Goal: Task Accomplishment & Management: Use online tool/utility

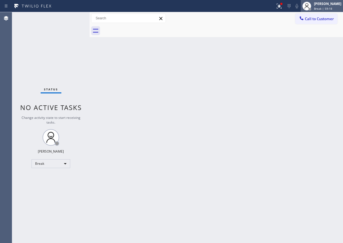
click at [324, 4] on div "[PERSON_NAME]" at bounding box center [327, 3] width 27 height 5
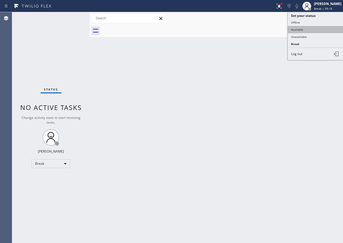
click at [309, 31] on button "Available" at bounding box center [314, 29] width 55 height 7
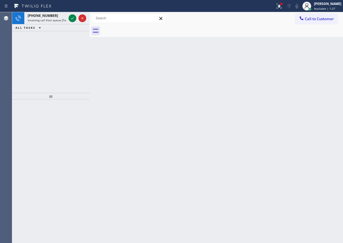
drag, startPoint x: 310, startPoint y: 85, endPoint x: 62, endPoint y: 54, distance: 249.6
click at [309, 85] on div "Back to Dashboard Change Sender ID Customers Technicians Select a contact Outbo…" at bounding box center [215, 127] width 253 height 231
click at [73, 17] on icon at bounding box center [72, 18] width 3 height 2
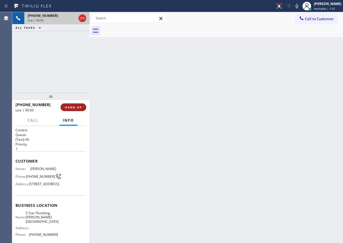
click at [70, 105] on span "HANG UP" at bounding box center [73, 107] width 17 height 4
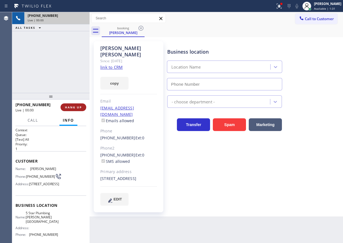
type input "[PHONE_NUMBER]"
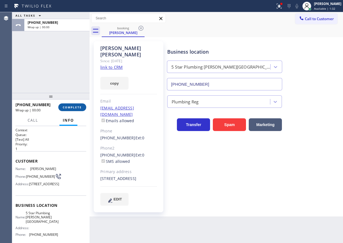
click at [80, 105] on span "COMPLETE" at bounding box center [72, 107] width 19 height 4
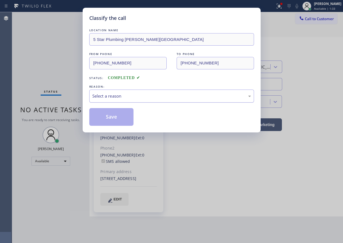
click at [139, 96] on div "Select a reason" at bounding box center [171, 96] width 158 height 6
click at [116, 119] on button "Save" at bounding box center [111, 117] width 44 height 18
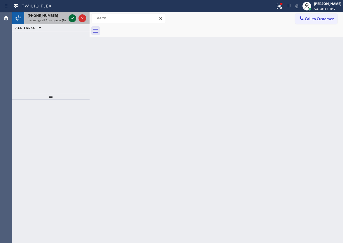
click at [71, 17] on icon at bounding box center [72, 18] width 7 height 7
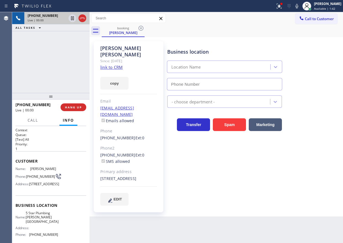
type input "[PHONE_NUMBER]"
click at [46, 223] on span "5 Star Plumbing [PERSON_NAME][GEOGRAPHIC_DATA]" at bounding box center [42, 217] width 33 height 13
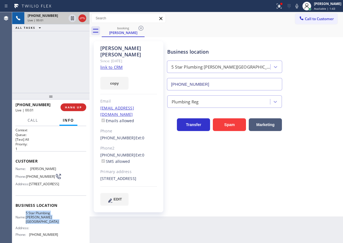
click at [46, 223] on span "5 Star Plumbing [PERSON_NAME][GEOGRAPHIC_DATA]" at bounding box center [42, 217] width 33 height 13
copy span "5 Star Plumbing [PERSON_NAME][GEOGRAPHIC_DATA]"
click at [222, 86] on input "[PHONE_NUMBER]" at bounding box center [224, 84] width 115 height 12
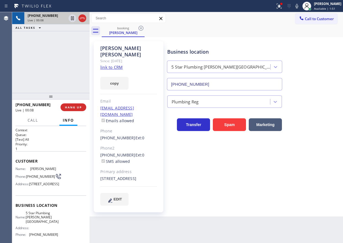
click at [112, 64] on link "link to CRM" at bounding box center [111, 67] width 22 height 6
click at [298, 4] on icon at bounding box center [296, 6] width 7 height 7
click at [72, 19] on icon at bounding box center [72, 18] width 7 height 7
click at [303, 20] on icon at bounding box center [301, 18] width 6 height 6
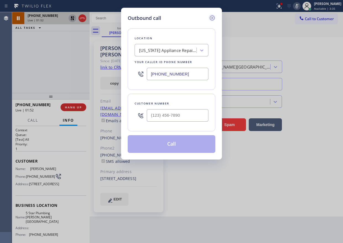
click at [212, 20] on icon at bounding box center [212, 18] width 7 height 7
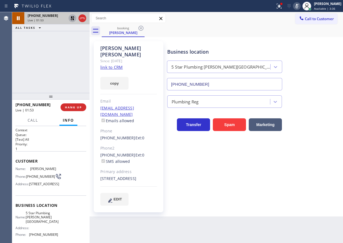
click at [298, 4] on div at bounding box center [297, 6] width 8 height 7
click at [70, 19] on icon at bounding box center [72, 18] width 7 height 7
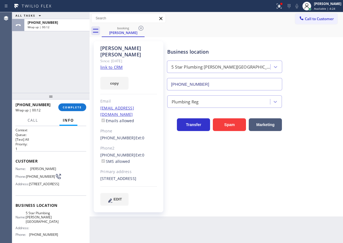
click at [296, 102] on div "Plumbing Reg" at bounding box center [253, 100] width 175 height 15
click at [72, 107] on span "COMPLETE" at bounding box center [72, 107] width 19 height 4
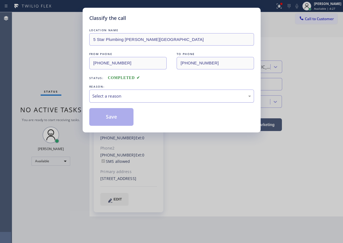
click at [126, 95] on div "Select a reason" at bounding box center [171, 96] width 158 height 6
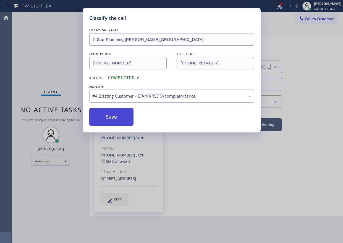
click at [123, 119] on button "Save" at bounding box center [111, 117] width 44 height 18
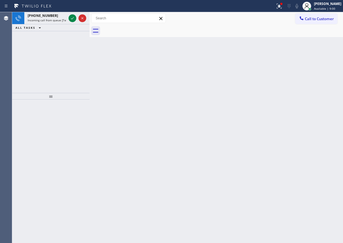
drag, startPoint x: 267, startPoint y: 120, endPoint x: 258, endPoint y: 120, distance: 9.4
click at [267, 120] on div "Back to Dashboard Change Sender ID Customers Technicians Select a contact Outbo…" at bounding box center [215, 127] width 253 height 231
click at [73, 18] on icon at bounding box center [72, 18] width 7 height 7
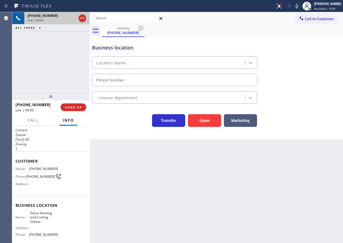
type input "[PHONE_NUMBER]"
click at [75, 107] on span "HANG UP" at bounding box center [73, 107] width 17 height 4
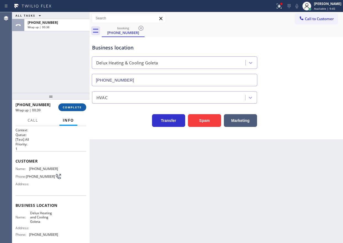
click at [70, 107] on span "COMPLETE" at bounding box center [72, 107] width 19 height 4
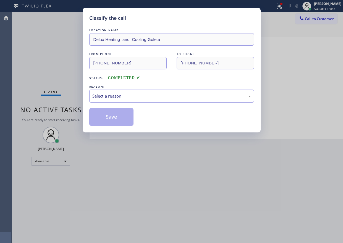
click at [144, 97] on div "Select a reason" at bounding box center [171, 96] width 158 height 6
click at [110, 121] on button "Save" at bounding box center [111, 117] width 44 height 18
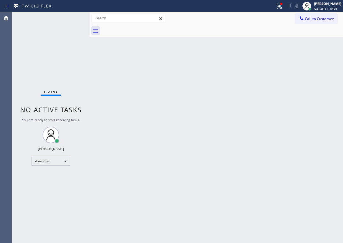
click at [287, 114] on div "Back to Dashboard Change Sender ID Customers Technicians Select a contact Outbo…" at bounding box center [215, 127] width 253 height 231
click at [307, 128] on div "Back to Dashboard Change Sender ID Customers Technicians Select a contact Outbo…" at bounding box center [215, 127] width 253 height 231
click at [281, 216] on div "Back to Dashboard Change Sender ID Customers Technicians Select a contact Outbo…" at bounding box center [215, 127] width 253 height 231
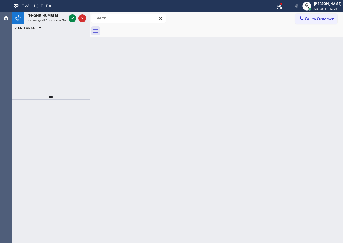
click at [269, 119] on div "Back to Dashboard Change Sender ID Customers Technicians Select a contact Outbo…" at bounding box center [215, 127] width 253 height 231
click at [70, 18] on icon at bounding box center [72, 18] width 7 height 7
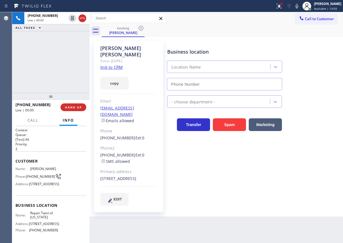
click at [44, 219] on span "Repair Twist of [US_STATE]" at bounding box center [44, 215] width 28 height 9
type input "[PHONE_NUMBER]"
copy span "Repair Twist of [US_STATE]"
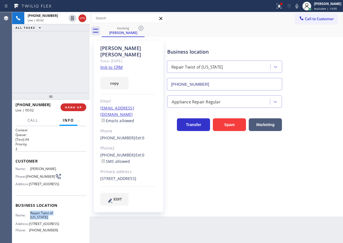
click at [251, 89] on input "[PHONE_NUMBER]" at bounding box center [224, 84] width 115 height 12
click at [107, 64] on link "link to CRM" at bounding box center [111, 67] width 22 height 6
click at [36, 182] on div "Name: [PERSON_NAME] Phone: [PHONE_NUMBER] Address: [STREET_ADDRESS]" at bounding box center [36, 177] width 43 height 22
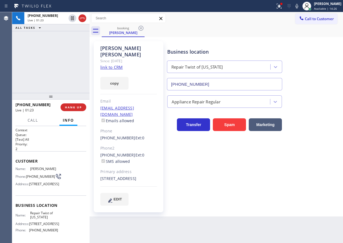
click at [36, 182] on div "Name: [PERSON_NAME] Phone: [PHONE_NUMBER] Address: [STREET_ADDRESS]" at bounding box center [36, 177] width 43 height 22
copy div "[PHONE_NUMBER]"
click at [300, 5] on icon at bounding box center [296, 6] width 7 height 7
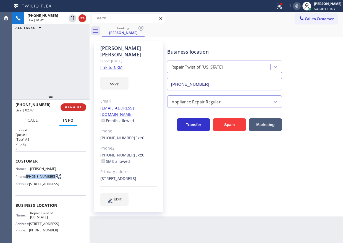
click at [300, 5] on icon at bounding box center [296, 6] width 7 height 7
click at [149, 105] on div "[EMAIL_ADDRESS][DOMAIN_NAME] Emails allowed" at bounding box center [128, 114] width 57 height 19
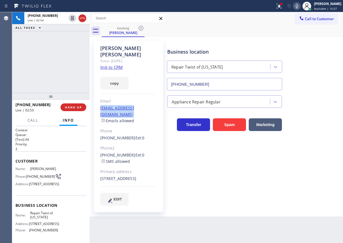
click at [149, 105] on div "[EMAIL_ADDRESS][DOMAIN_NAME] Emails allowed" at bounding box center [128, 114] width 57 height 19
copy link "[EMAIL_ADDRESS][DOMAIN_NAME]"
click at [300, 7] on icon at bounding box center [296, 6] width 7 height 7
click at [78, 105] on button "HANG UP" at bounding box center [73, 107] width 26 height 8
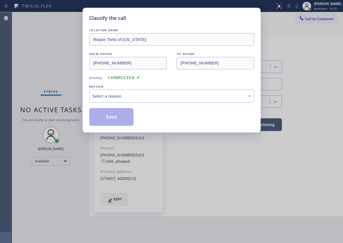
click at [128, 104] on div "LOCATION NAME Repair Twist of [US_STATE] FROM PHONE [PHONE_NUMBER] TO PHONE [PH…" at bounding box center [171, 76] width 165 height 98
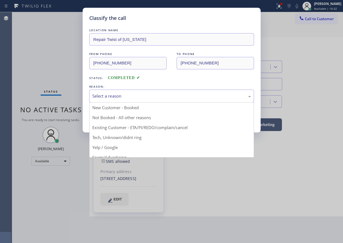
click at [134, 100] on div "Select a reason" at bounding box center [171, 95] width 165 height 13
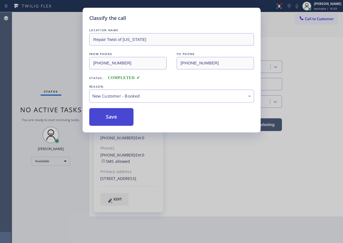
click at [112, 114] on button "Save" at bounding box center [111, 117] width 44 height 18
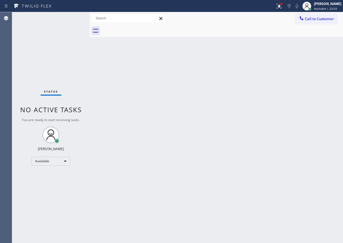
click at [298, 89] on div "Back to Dashboard Change Sender ID Customers Technicians Select a contact Outbo…" at bounding box center [215, 127] width 253 height 231
click at [71, 18] on div "Status No active tasks You are ready to start receiving tasks. [PERSON_NAME] Av…" at bounding box center [50, 127] width 77 height 231
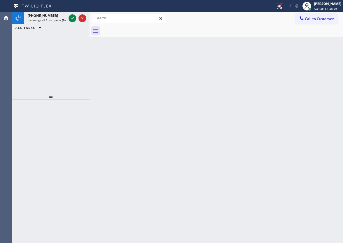
click at [287, 54] on div "Back to Dashboard Change Sender ID Customers Technicians Select a contact Outbo…" at bounding box center [215, 127] width 253 height 231
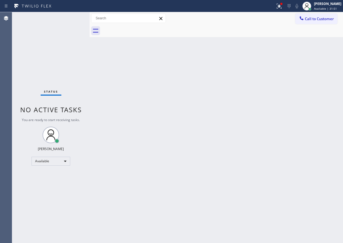
click at [311, 98] on div "Back to Dashboard Change Sender ID Customers Technicians Select a contact Outbo…" at bounding box center [215, 127] width 253 height 231
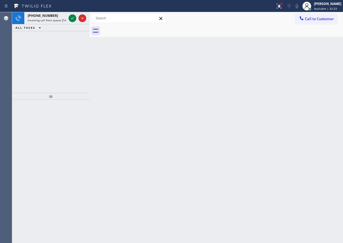
drag, startPoint x: 311, startPoint y: 107, endPoint x: 214, endPoint y: 74, distance: 102.1
click at [311, 107] on div "Back to Dashboard Change Sender ID Customers Technicians Select a contact Outbo…" at bounding box center [215, 127] width 253 height 231
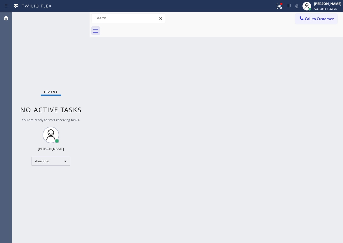
click at [72, 17] on div "Status No active tasks You are ready to start receiving tasks. [PERSON_NAME] Av…" at bounding box center [50, 127] width 77 height 231
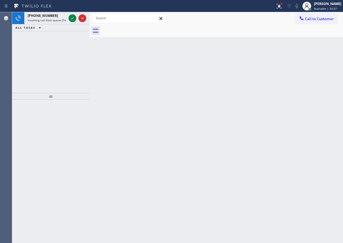
drag, startPoint x: 316, startPoint y: 138, endPoint x: 160, endPoint y: 88, distance: 163.2
click at [316, 137] on div "Back to Dashboard Change Sender ID Customers Technicians Select a contact Outbo…" at bounding box center [215, 127] width 253 height 231
click at [69, 19] on icon at bounding box center [72, 18] width 7 height 7
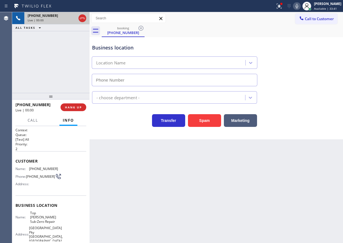
type input "[PHONE_NUMBER]"
click at [299, 188] on div "Back to Dashboard Change Sender ID Customers Technicians Select a contact Outbo…" at bounding box center [215, 127] width 253 height 231
click at [48, 220] on span "Top [PERSON_NAME] Sub-Zero Repair" at bounding box center [44, 217] width 28 height 13
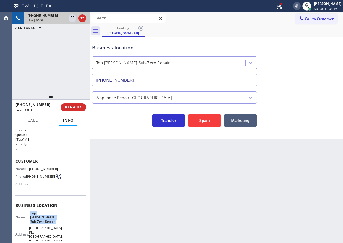
copy span "Top [PERSON_NAME] Sub-Zero Repair"
click at [148, 77] on input "[PHONE_NUMBER]" at bounding box center [174, 80] width 165 height 12
click at [306, 195] on div "Back to Dashboard Change Sender ID Customers Technicians Select a contact Outbo…" at bounding box center [215, 127] width 253 height 231
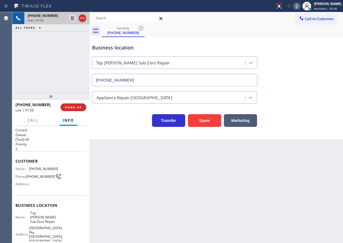
click at [35, 170] on span "[PHONE_NUMBER]" at bounding box center [43, 168] width 29 height 4
copy span "[PHONE_NUMBER]"
click at [283, 4] on div at bounding box center [280, 3] width 3 height 3
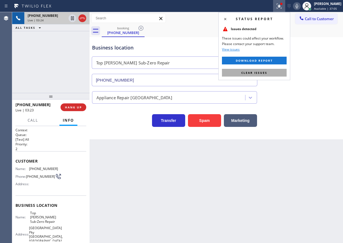
click at [276, 72] on button "Clear issues" at bounding box center [254, 73] width 65 height 8
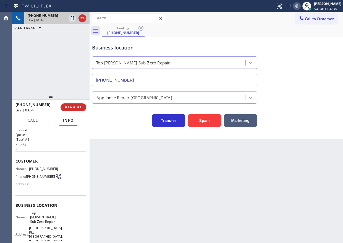
drag, startPoint x: 283, startPoint y: 159, endPoint x: 286, endPoint y: 161, distance: 3.6
click at [283, 159] on div "Back to Dashboard Change Sender ID Customers Technicians Select a contact Outbo…" at bounding box center [215, 127] width 253 height 231
click at [79, 106] on span "HANG UP" at bounding box center [73, 107] width 17 height 4
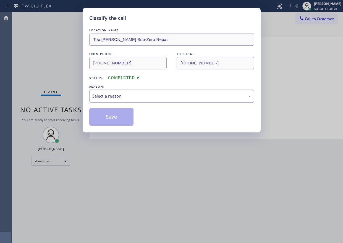
click at [118, 94] on div "Select a reason" at bounding box center [171, 96] width 158 height 6
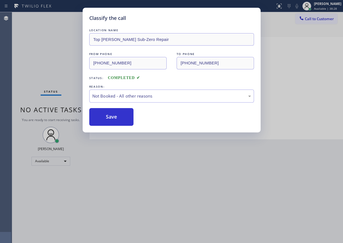
drag, startPoint x: 101, startPoint y: 110, endPoint x: 219, endPoint y: 120, distance: 118.4
click at [102, 110] on button "Save" at bounding box center [111, 117] width 44 height 18
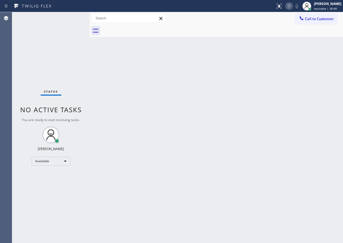
drag, startPoint x: 297, startPoint y: 83, endPoint x: 297, endPoint y: 9, distance: 73.7
click at [297, 83] on div "Back to Dashboard Change Sender ID Customers Technicians Select a contact Outbo…" at bounding box center [215, 127] width 253 height 231
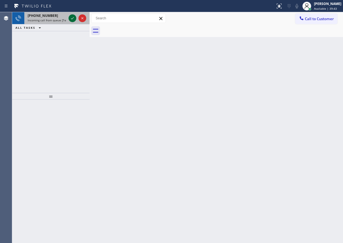
click at [72, 20] on icon at bounding box center [72, 18] width 7 height 7
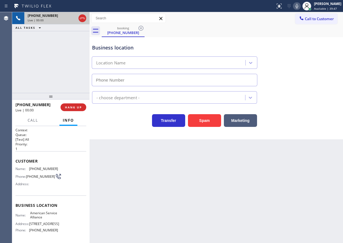
type input "[PHONE_NUMBER]"
click at [72, 107] on span "HANG UP" at bounding box center [73, 107] width 17 height 4
click at [72, 108] on span "HANG UP" at bounding box center [73, 107] width 17 height 4
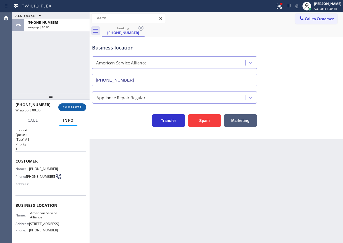
click at [73, 105] on span "COMPLETE" at bounding box center [72, 107] width 19 height 4
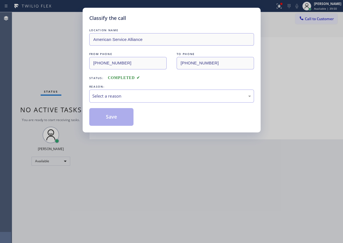
click at [151, 97] on div "Select a reason" at bounding box center [171, 96] width 158 height 6
click at [124, 120] on button "Save" at bounding box center [111, 117] width 44 height 18
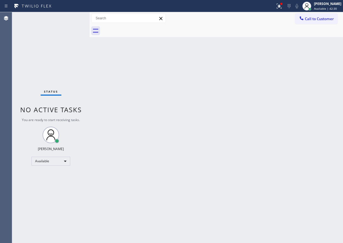
drag, startPoint x: 290, startPoint y: 199, endPoint x: 289, endPoint y: 191, distance: 7.9
click at [290, 199] on div "Back to Dashboard Change Sender ID Customers Technicians Select a contact Outbo…" at bounding box center [215, 127] width 253 height 231
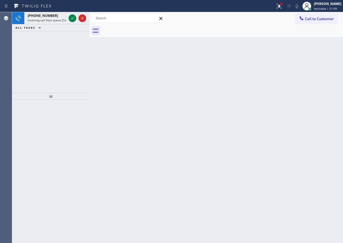
click at [272, 129] on div "Back to Dashboard Change Sender ID Customers Technicians Select a contact Outbo…" at bounding box center [215, 127] width 253 height 231
click at [73, 17] on icon at bounding box center [72, 18] width 7 height 7
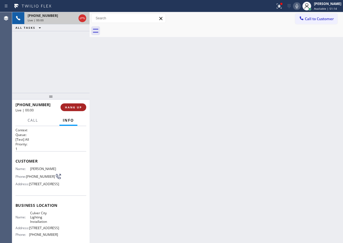
click at [79, 106] on span "HANG UP" at bounding box center [73, 107] width 17 height 4
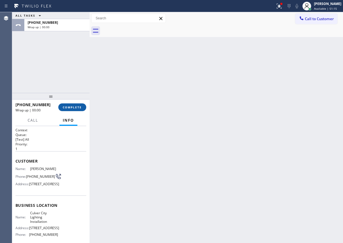
click at [79, 106] on span "COMPLETE" at bounding box center [72, 107] width 19 height 4
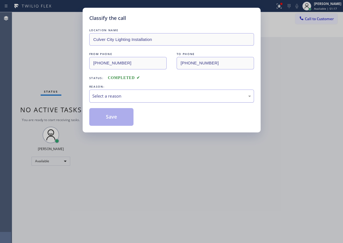
click at [102, 97] on div "Select a reason" at bounding box center [171, 96] width 158 height 6
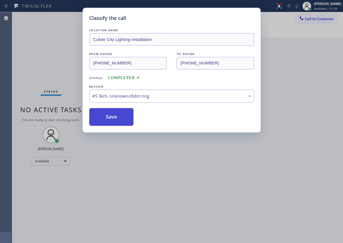
click at [112, 119] on button "Save" at bounding box center [111, 117] width 44 height 18
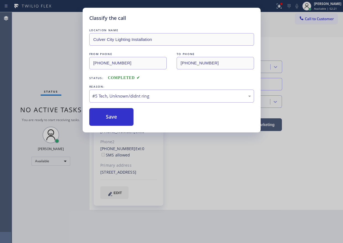
type input "[PHONE_NUMBER]"
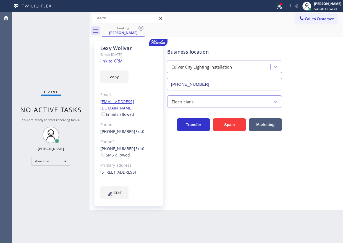
click at [281, 184] on div "Business location [GEOGRAPHIC_DATA] Lighting Installation [PHONE_NUMBER] Electr…" at bounding box center [253, 120] width 175 height 155
click at [140, 29] on icon at bounding box center [140, 28] width 5 height 5
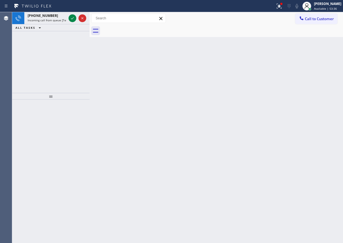
click at [316, 109] on div "Back to Dashboard Change Sender ID Customers Technicians Select a contact Outbo…" at bounding box center [215, 127] width 253 height 231
click at [286, 86] on div "Back to Dashboard Change Sender ID Customers Technicians Select a contact Outbo…" at bounding box center [215, 127] width 253 height 231
click at [72, 21] on icon at bounding box center [72, 18] width 7 height 7
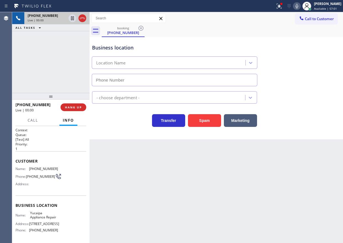
type input "[PHONE_NUMBER]"
click at [39, 219] on span "Yucaipa Appliance Repair" at bounding box center [44, 215] width 28 height 9
copy span "Yucaipa Appliance Repair"
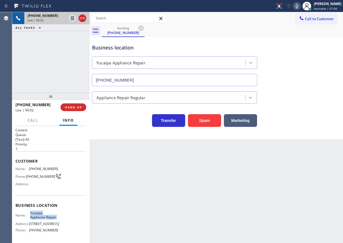
click at [156, 79] on input "[PHONE_NUMBER]" at bounding box center [174, 80] width 165 height 12
click at [79, 107] on span "HANG UP" at bounding box center [73, 107] width 17 height 4
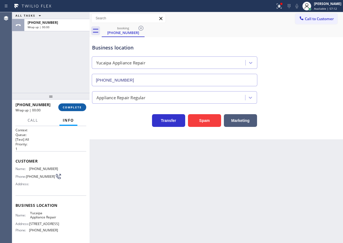
click at [75, 107] on span "COMPLETE" at bounding box center [72, 107] width 19 height 4
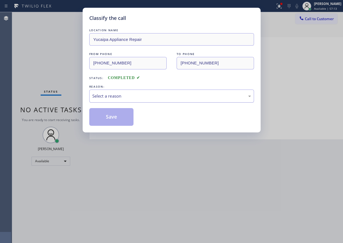
click at [125, 98] on div "Select a reason" at bounding box center [171, 96] width 158 height 6
click at [115, 121] on button "Save" at bounding box center [111, 117] width 44 height 18
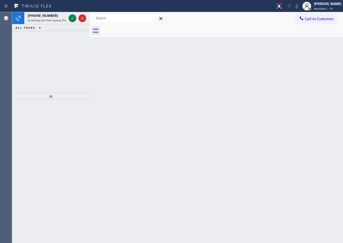
click at [300, 60] on div "Back to Dashboard Change Sender ID Customers Technicians Select a contact Outbo…" at bounding box center [215, 127] width 253 height 231
click at [71, 18] on icon at bounding box center [72, 18] width 7 height 7
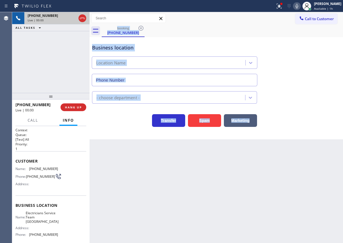
type input "[PHONE_NUMBER]"
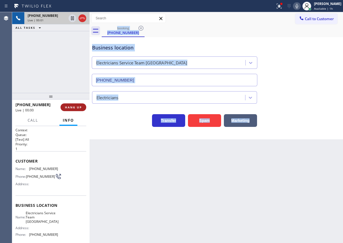
click at [78, 109] on button "HANG UP" at bounding box center [73, 107] width 26 height 8
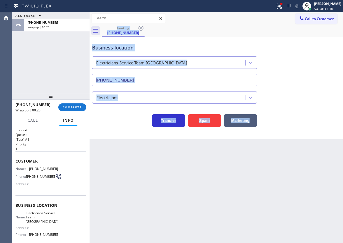
click at [292, 93] on div "Electricians" at bounding box center [216, 96] width 250 height 15
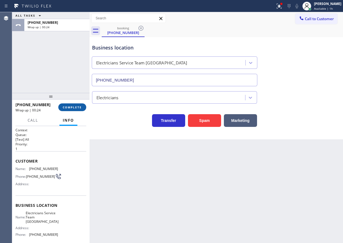
click at [77, 105] on button "COMPLETE" at bounding box center [72, 107] width 28 height 8
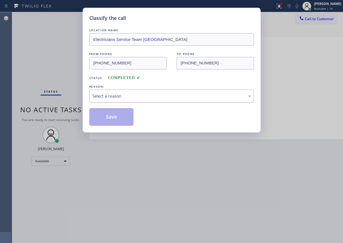
click at [143, 92] on div "Select a reason" at bounding box center [171, 95] width 165 height 13
click at [105, 114] on button "Save" at bounding box center [111, 117] width 44 height 18
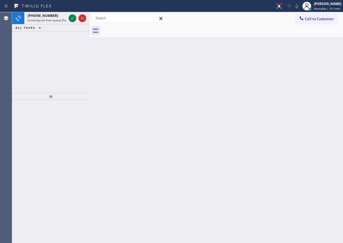
click at [273, 142] on div "Back to Dashboard Change Sender ID Customers Technicians Select a contact Outbo…" at bounding box center [215, 127] width 253 height 231
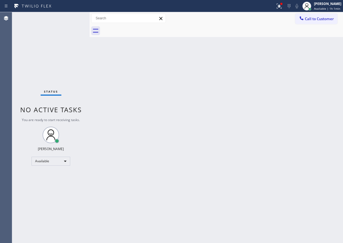
click at [72, 19] on div "Status No active tasks You are ready to start receiving tasks. [PERSON_NAME] Av…" at bounding box center [50, 127] width 77 height 231
click at [280, 158] on div "Back to Dashboard Change Sender ID Customers Technicians Select a contact Outbo…" at bounding box center [215, 127] width 253 height 231
click at [310, 155] on div "Back to Dashboard Change Sender ID Customers Technicians Select a contact Outbo…" at bounding box center [215, 127] width 253 height 231
click at [307, 81] on div "Back to Dashboard Change Sender ID Customers Technicians Select a contact Outbo…" at bounding box center [215, 127] width 253 height 231
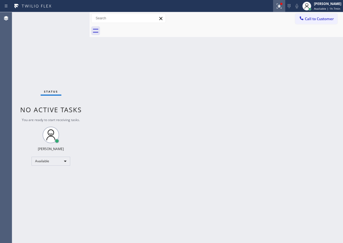
click at [278, 4] on icon at bounding box center [279, 6] width 7 height 7
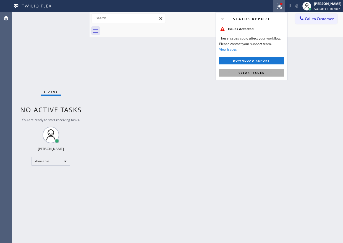
click at [258, 72] on span "Clear issues" at bounding box center [251, 73] width 26 height 4
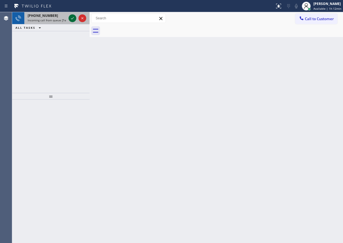
click at [72, 19] on icon at bounding box center [72, 18] width 7 height 7
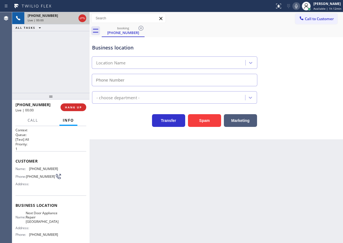
type input "[PHONE_NUMBER]"
click at [40, 222] on span "Next Door Appliance Repair [GEOGRAPHIC_DATA]" at bounding box center [42, 217] width 33 height 13
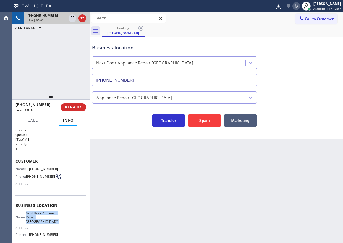
click at [40, 222] on span "Next Door Appliance Repair [GEOGRAPHIC_DATA]" at bounding box center [42, 217] width 33 height 13
copy span "Next Door Appliance Repair [GEOGRAPHIC_DATA]"
click at [135, 81] on input "[PHONE_NUMBER]" at bounding box center [174, 80] width 165 height 12
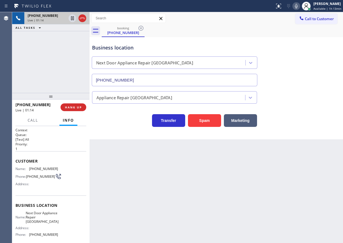
click at [35, 168] on span "[PHONE_NUMBER]" at bounding box center [43, 168] width 29 height 4
copy span "[PHONE_NUMBER]"
click at [72, 17] on icon at bounding box center [72, 18] width 7 height 7
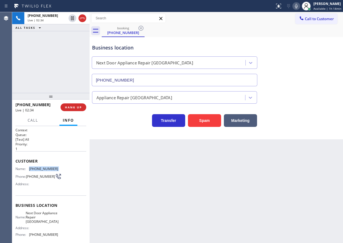
click at [297, 7] on icon at bounding box center [296, 6] width 7 height 7
click at [337, 120] on div "Transfer Spam Marketing" at bounding box center [216, 118] width 250 height 18
click at [297, 5] on icon at bounding box center [296, 6] width 3 height 4
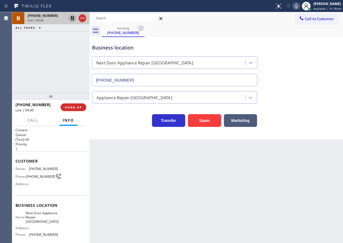
click at [71, 19] on icon at bounding box center [72, 18] width 7 height 7
click at [297, 6] on icon at bounding box center [296, 6] width 7 height 7
click at [70, 18] on icon at bounding box center [72, 18] width 7 height 7
drag, startPoint x: 321, startPoint y: 127, endPoint x: 322, endPoint y: 100, distance: 26.8
click at [321, 127] on div "Business location Next Door Appliance Repair [GEOGRAPHIC_DATA] [PHONE_NUMBER] A…" at bounding box center [215, 88] width 253 height 102
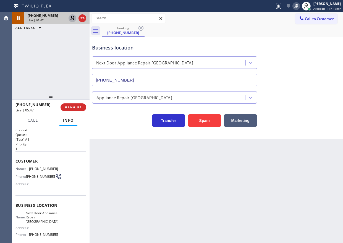
click at [299, 7] on icon at bounding box center [296, 6] width 7 height 7
click at [72, 15] on icon at bounding box center [72, 18] width 7 height 7
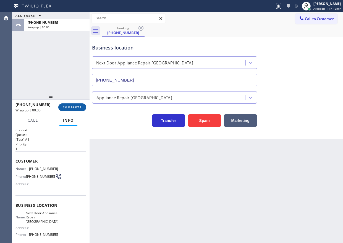
click at [75, 105] on button "COMPLETE" at bounding box center [72, 107] width 28 height 8
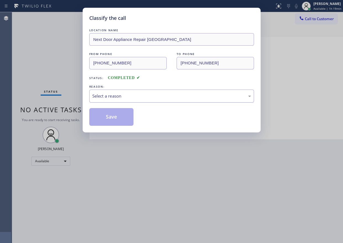
click at [120, 96] on div "Select a reason" at bounding box center [171, 96] width 158 height 6
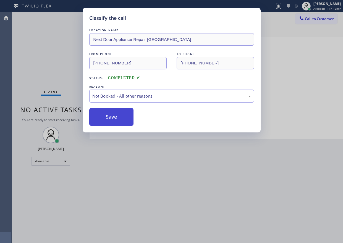
click at [120, 118] on button "Save" at bounding box center [111, 117] width 44 height 18
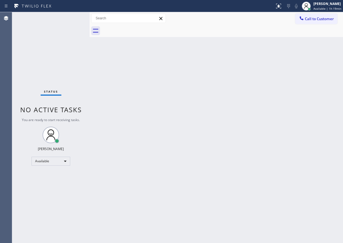
click at [301, 117] on div "Back to Dashboard Change Sender ID Customers Technicians Select a contact Outbo…" at bounding box center [215, 127] width 253 height 231
click at [292, 64] on div "Back to Dashboard Change Sender ID Customers Technicians Select a contact Outbo…" at bounding box center [215, 127] width 253 height 231
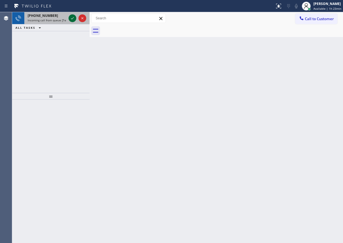
click at [72, 18] on icon at bounding box center [72, 18] width 7 height 7
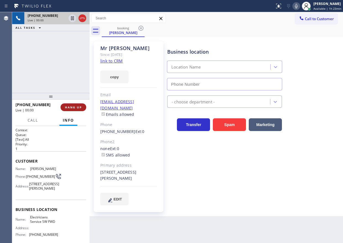
click at [73, 105] on span "HANG UP" at bounding box center [73, 107] width 17 height 4
type input "[PHONE_NUMBER]"
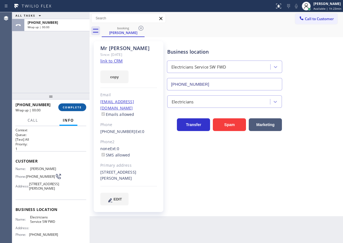
click at [73, 105] on span "COMPLETE" at bounding box center [72, 107] width 19 height 4
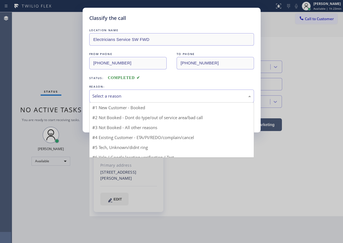
click at [135, 97] on div "Select a reason" at bounding box center [171, 96] width 158 height 6
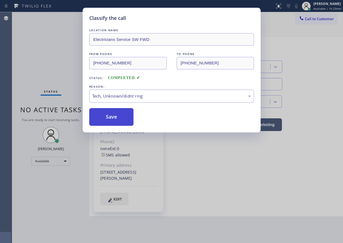
click at [130, 119] on button "Save" at bounding box center [111, 117] width 44 height 18
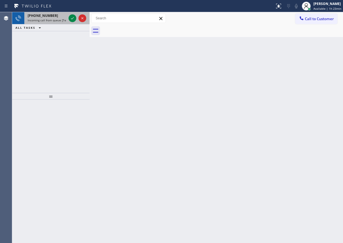
click at [32, 22] on span "Incoming call from queue [Test] All" at bounding box center [51, 20] width 46 height 4
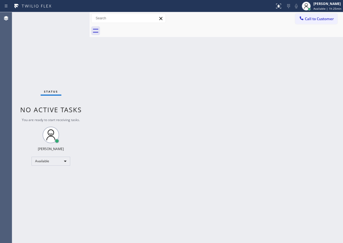
click at [275, 134] on div "Back to Dashboard Change Sender ID Customers Technicians Select a contact Outbo…" at bounding box center [215, 127] width 253 height 231
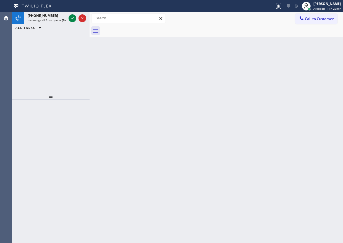
click at [270, 113] on div "Back to Dashboard Change Sender ID Customers Technicians Select a contact Outbo…" at bounding box center [215, 127] width 253 height 231
click at [69, 17] on icon at bounding box center [72, 18] width 7 height 7
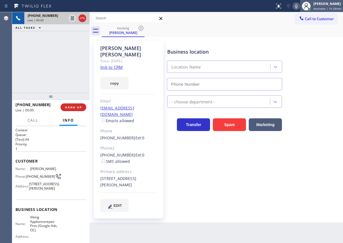
type input "[PHONE_NUMBER]"
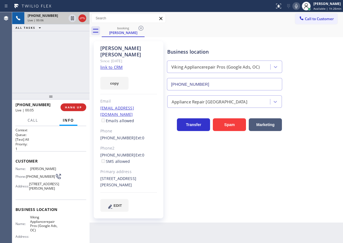
click at [110, 64] on link "link to CRM" at bounding box center [111, 67] width 22 height 6
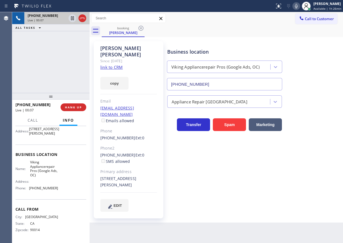
scroll to position [55, 0]
click at [45, 177] on span "Viking Appliancerepair Pros (Google Ads, OC)" at bounding box center [44, 168] width 28 height 17
copy span "Viking Appliancerepair Pros (Google Ads, OC)"
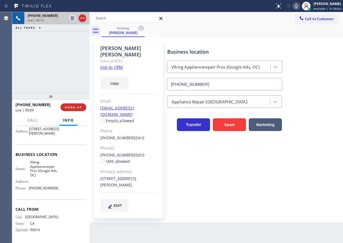
click at [211, 83] on input "[PHONE_NUMBER]" at bounding box center [224, 84] width 115 height 12
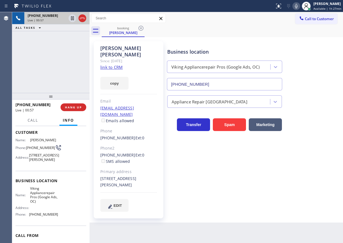
scroll to position [0, 0]
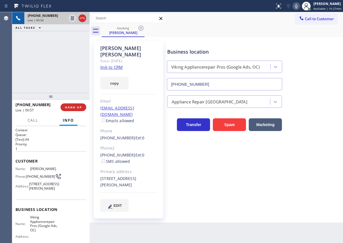
click at [37, 178] on span "[PHONE_NUMBER]" at bounding box center [40, 176] width 29 height 4
click at [103, 175] on div "[STREET_ADDRESS][PERSON_NAME]" at bounding box center [128, 181] width 57 height 13
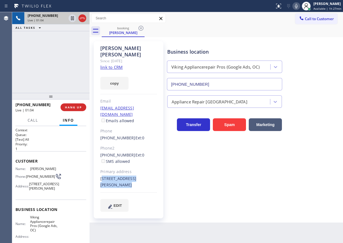
click at [103, 175] on div "[STREET_ADDRESS][PERSON_NAME]" at bounding box center [128, 181] width 57 height 13
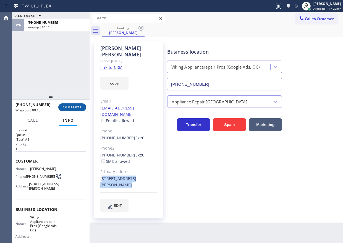
click at [74, 107] on span "COMPLETE" at bounding box center [72, 107] width 19 height 4
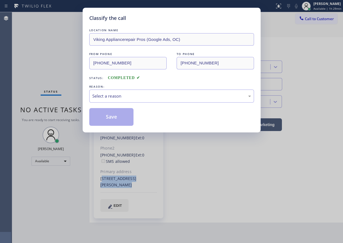
click at [158, 98] on div "Select a reason" at bounding box center [171, 96] width 158 height 6
click at [108, 118] on button "Save" at bounding box center [111, 117] width 44 height 18
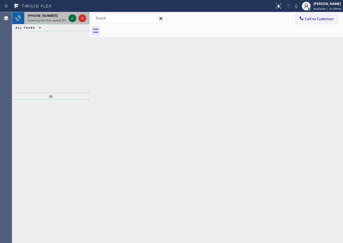
click at [73, 17] on icon at bounding box center [72, 18] width 7 height 7
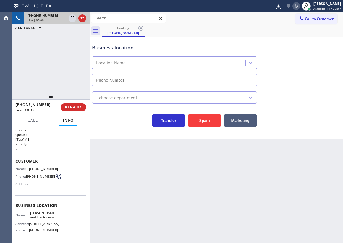
type input "[PHONE_NUMBER]"
click at [74, 108] on span "HANG UP" at bounding box center [73, 107] width 17 height 4
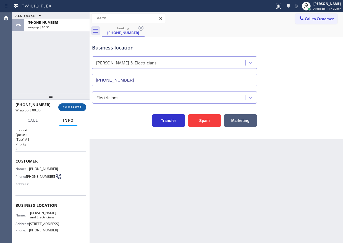
click at [81, 109] on span "COMPLETE" at bounding box center [72, 107] width 19 height 4
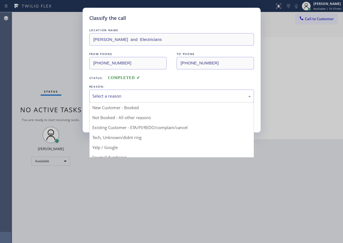
click at [117, 94] on div "Select a reason" at bounding box center [171, 96] width 158 height 6
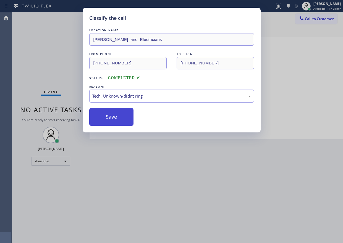
click at [107, 112] on button "Save" at bounding box center [111, 117] width 44 height 18
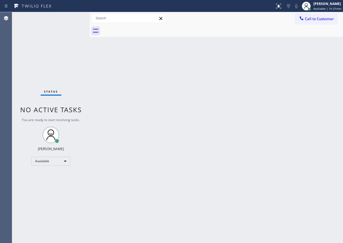
click at [297, 74] on div "Back to Dashboard Change Sender ID Customers Technicians Select a contact Outbo…" at bounding box center [215, 127] width 253 height 231
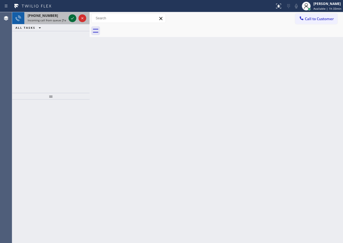
click at [70, 17] on icon at bounding box center [72, 18] width 7 height 7
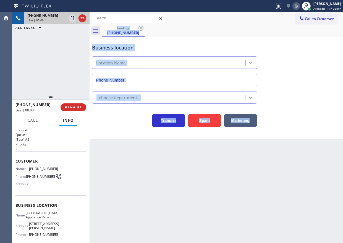
type input "[PHONE_NUMBER]"
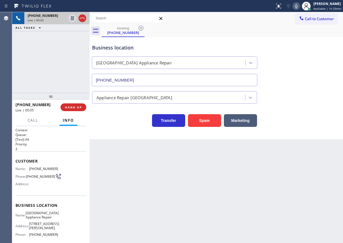
click at [40, 214] on span "[GEOGRAPHIC_DATA] Appliance Repair" at bounding box center [42, 215] width 33 height 9
click at [163, 83] on input "[PHONE_NUMBER]" at bounding box center [174, 80] width 165 height 12
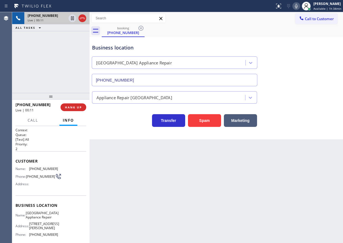
click at [163, 83] on input "[PHONE_NUMBER]" at bounding box center [174, 80] width 165 height 12
click at [38, 169] on span "[PHONE_NUMBER]" at bounding box center [43, 168] width 29 height 4
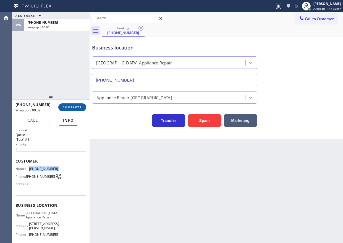
click at [76, 110] on button "COMPLETE" at bounding box center [72, 107] width 28 height 8
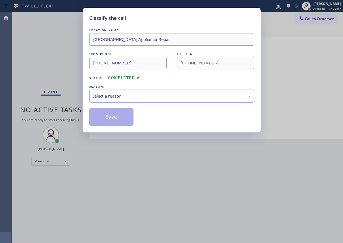
click at [120, 97] on div "Select a reason" at bounding box center [171, 96] width 158 height 6
drag, startPoint x: 105, startPoint y: 120, endPoint x: 109, endPoint y: 76, distance: 44.6
click at [105, 120] on button "Save" at bounding box center [111, 117] width 44 height 18
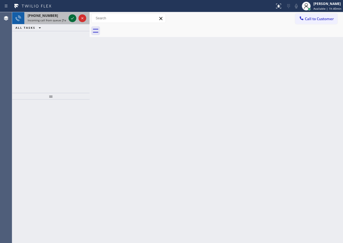
click at [71, 18] on icon at bounding box center [72, 18] width 3 height 2
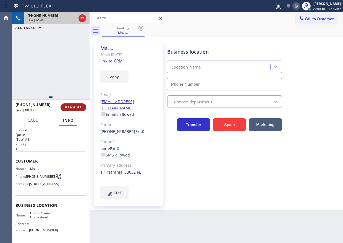
click at [81, 106] on span "HANG UP" at bounding box center [73, 107] width 17 height 4
type input "[PHONE_NUMBER]"
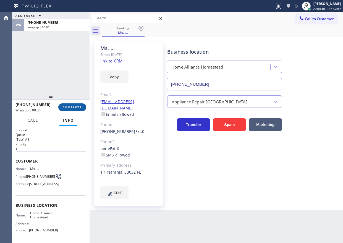
click at [81, 106] on span "COMPLETE" at bounding box center [72, 107] width 19 height 4
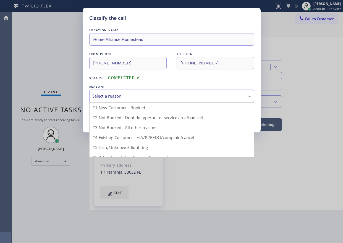
click at [159, 100] on div "Select a reason" at bounding box center [171, 95] width 165 height 13
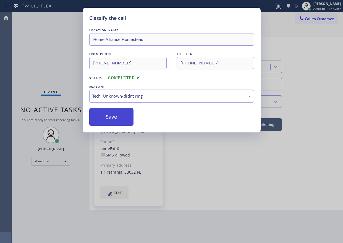
click at [116, 112] on button "Save" at bounding box center [111, 117] width 44 height 18
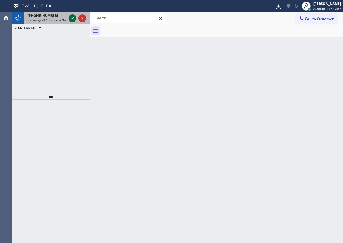
click at [70, 18] on icon at bounding box center [72, 18] width 7 height 7
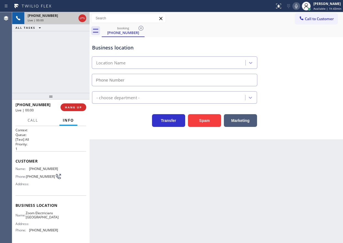
type input "[PHONE_NUMBER]"
click at [74, 107] on span "HANG UP" at bounding box center [73, 107] width 17 height 4
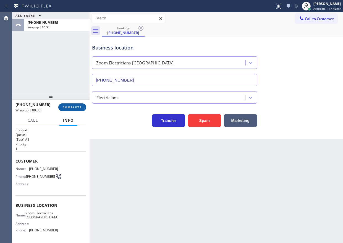
click at [84, 109] on button "COMPLETE" at bounding box center [72, 107] width 28 height 8
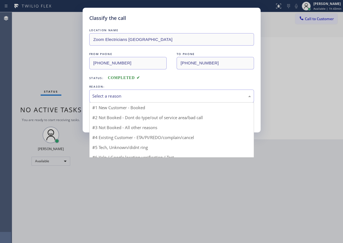
click at [127, 95] on div "Select a reason" at bounding box center [171, 96] width 158 height 6
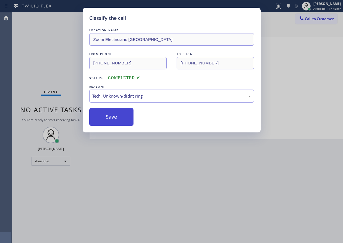
click at [111, 115] on button "Save" at bounding box center [111, 117] width 44 height 18
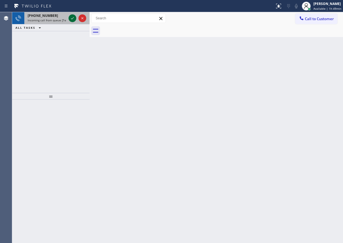
click at [70, 19] on icon at bounding box center [72, 18] width 7 height 7
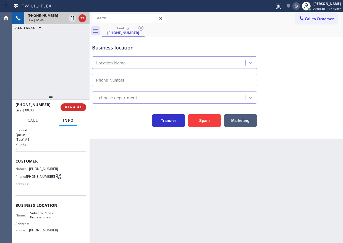
type input "[PHONE_NUMBER]"
click at [43, 222] on div "Name: Subzero Repair Professionals Address: Phone: [PHONE_NUMBER]" at bounding box center [36, 223] width 43 height 24
click at [43, 219] on span "Subzero Repair Professionals" at bounding box center [44, 215] width 28 height 9
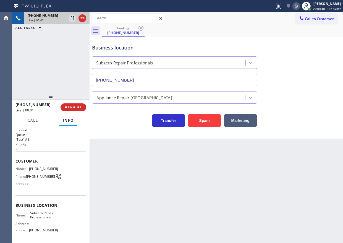
click at [45, 216] on span "Subzero Repair Professionals" at bounding box center [44, 215] width 28 height 9
click at [169, 84] on input "[PHONE_NUMBER]" at bounding box center [174, 80] width 165 height 12
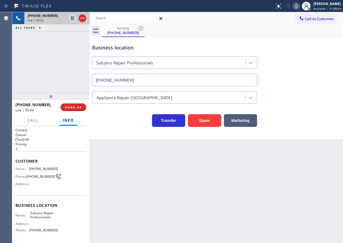
click at [169, 84] on input "[PHONE_NUMBER]" at bounding box center [174, 80] width 165 height 12
click at [39, 164] on div "Customer Name: [PHONE_NUMBER] Phone: [PHONE_NUMBER] Address:" at bounding box center [50, 173] width 71 height 44
click at [39, 169] on span "[PHONE_NUMBER]" at bounding box center [43, 168] width 29 height 4
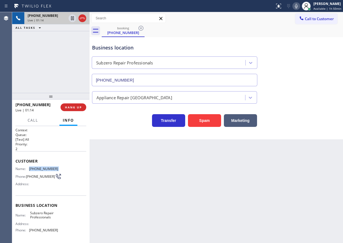
click at [39, 169] on span "[PHONE_NUMBER]" at bounding box center [43, 168] width 29 height 4
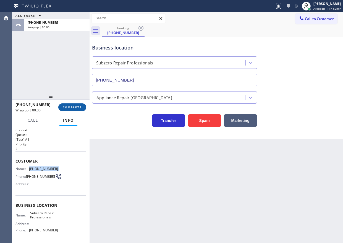
click at [73, 107] on span "COMPLETE" at bounding box center [72, 107] width 19 height 4
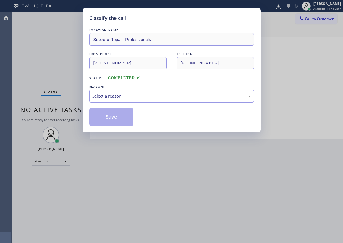
click at [121, 97] on div "Select a reason" at bounding box center [171, 96] width 158 height 6
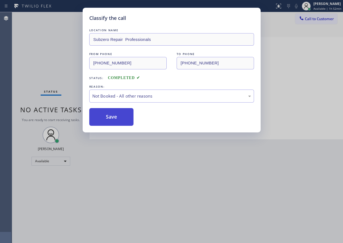
click at [116, 118] on button "Save" at bounding box center [111, 117] width 44 height 18
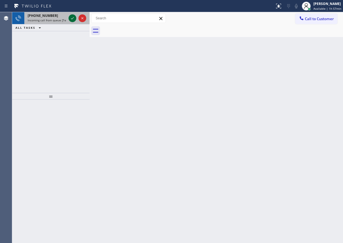
click at [70, 18] on icon at bounding box center [72, 18] width 7 height 7
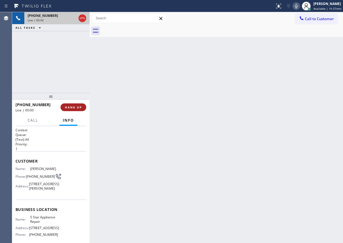
click at [82, 104] on button "HANG UP" at bounding box center [73, 107] width 26 height 8
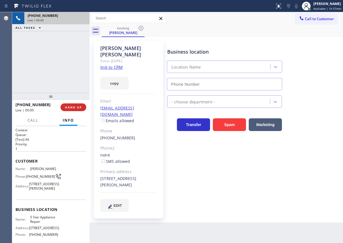
type input "[PHONE_NUMBER]"
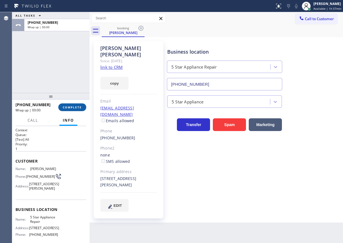
click at [83, 107] on button "COMPLETE" at bounding box center [72, 107] width 28 height 8
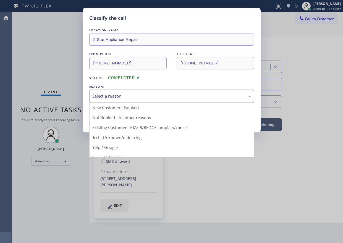
click at [147, 96] on div "Select a reason" at bounding box center [171, 96] width 158 height 6
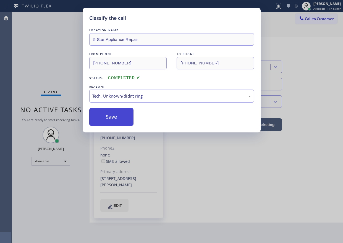
click at [115, 123] on button "Save" at bounding box center [111, 117] width 44 height 18
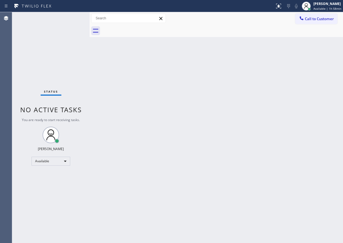
click at [283, 97] on div "Back to Dashboard Change Sender ID Customers Technicians Select a contact Outbo…" at bounding box center [215, 127] width 253 height 231
click at [306, 107] on div "Back to Dashboard Change Sender ID Customers Technicians Select a contact Outbo…" at bounding box center [215, 127] width 253 height 231
drag, startPoint x: 327, startPoint y: 1, endPoint x: 324, endPoint y: 9, distance: 8.1
click at [327, 1] on div "[PERSON_NAME] Available | 2h 8min" at bounding box center [328, 6] width 30 height 10
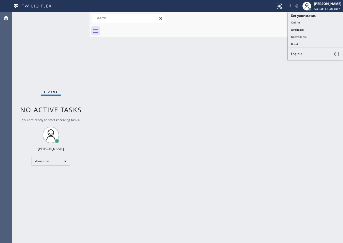
click at [307, 42] on button "Break" at bounding box center [314, 43] width 55 height 7
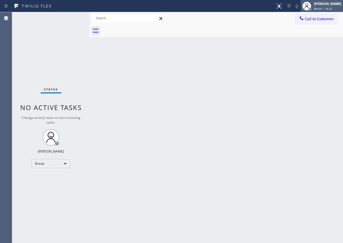
click at [322, 6] on div "[PERSON_NAME]" at bounding box center [327, 3] width 27 height 5
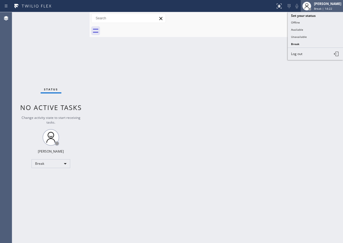
drag, startPoint x: 315, startPoint y: 27, endPoint x: 318, endPoint y: 5, distance: 22.3
click at [315, 23] on ul "Set your status Offline Available Unavailable Break Log out" at bounding box center [314, 36] width 55 height 48
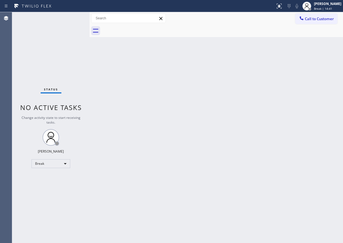
click at [305, 133] on div "Back to Dashboard Change Sender ID Customers Technicians Select a contact Outbo…" at bounding box center [215, 127] width 253 height 231
click at [323, 4] on div "[PERSON_NAME]" at bounding box center [327, 3] width 27 height 5
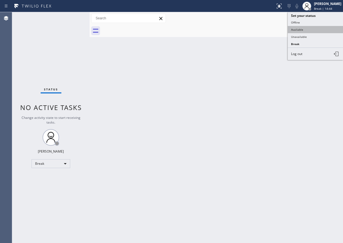
click at [316, 30] on button "Available" at bounding box center [314, 29] width 55 height 7
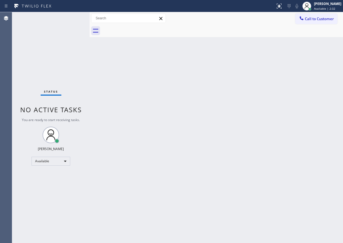
click at [305, 132] on div "Back to Dashboard Change Sender ID Customers Technicians Select a contact Outbo…" at bounding box center [215, 127] width 253 height 231
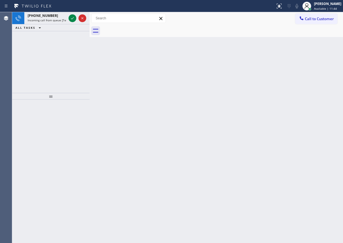
drag, startPoint x: 22, startPoint y: 33, endPoint x: 39, endPoint y: 27, distance: 17.5
click at [22, 33] on div "[PHONE_NUMBER] Incoming call from queue [Test] All ALL TASKS ALL TASKS ACTIVE T…" at bounding box center [50, 52] width 77 height 81
click at [44, 41] on div "[PHONE_NUMBER] Incoming call from queue [Test] All ALL TASKS ALL TASKS ACTIVE T…" at bounding box center [50, 52] width 77 height 81
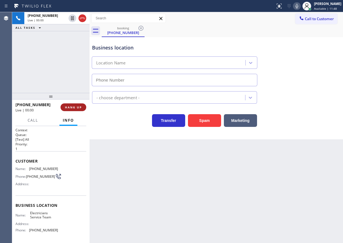
type input "[PHONE_NUMBER]"
click at [66, 105] on span "HANG UP" at bounding box center [73, 107] width 17 height 4
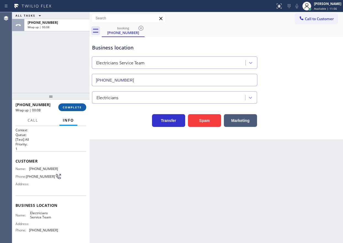
click at [76, 105] on button "COMPLETE" at bounding box center [72, 107] width 28 height 8
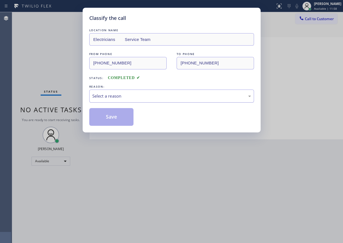
drag, startPoint x: 149, startPoint y: 95, endPoint x: 146, endPoint y: 100, distance: 5.7
click at [149, 95] on div "Select a reason" at bounding box center [171, 96] width 158 height 6
click at [112, 112] on button "Save" at bounding box center [111, 117] width 44 height 18
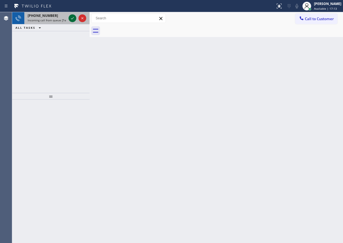
click at [73, 19] on icon at bounding box center [72, 18] width 7 height 7
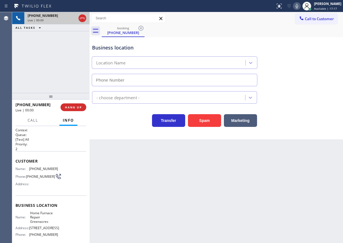
type input "[PHONE_NUMBER]"
click at [78, 107] on span "HANG UP" at bounding box center [73, 107] width 17 height 4
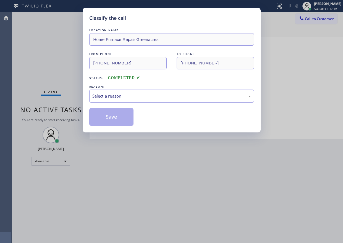
click at [123, 97] on div "Select a reason" at bounding box center [171, 96] width 158 height 6
click at [113, 121] on button "Save" at bounding box center [111, 117] width 44 height 18
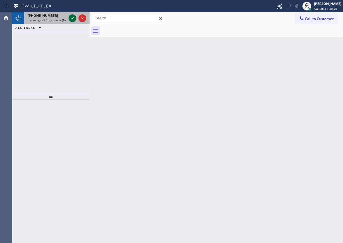
click at [72, 20] on icon at bounding box center [72, 18] width 7 height 7
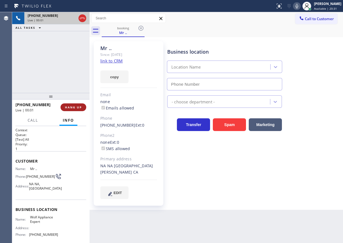
click at [72, 105] on span "HANG UP" at bounding box center [73, 107] width 17 height 4
type input "[PHONE_NUMBER]"
click at [72, 106] on span "HANG UP" at bounding box center [73, 107] width 17 height 4
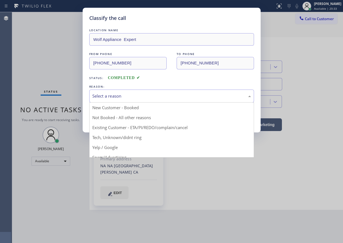
click at [141, 96] on div "Select a reason" at bounding box center [171, 96] width 158 height 6
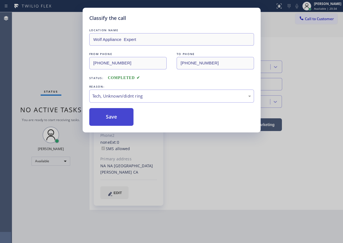
click at [113, 116] on button "Save" at bounding box center [111, 117] width 44 height 18
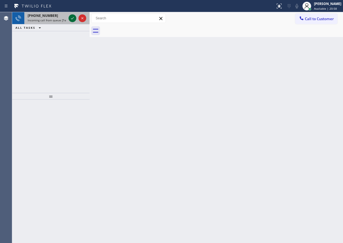
click at [73, 17] on icon at bounding box center [72, 18] width 7 height 7
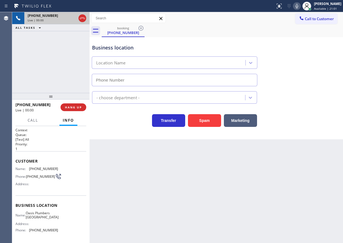
type input "[PHONE_NUMBER]"
click at [73, 110] on button "HANG UP" at bounding box center [73, 107] width 26 height 8
click at [74, 108] on span "HANG UP" at bounding box center [73, 107] width 17 height 4
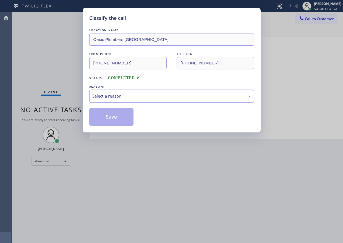
click at [138, 100] on div "Select a reason" at bounding box center [171, 95] width 165 height 13
click at [124, 118] on button "Save" at bounding box center [111, 117] width 44 height 18
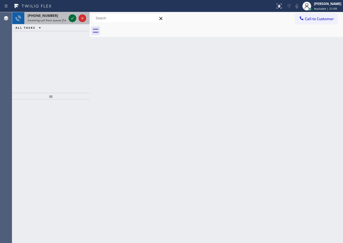
click at [73, 20] on icon at bounding box center [72, 18] width 7 height 7
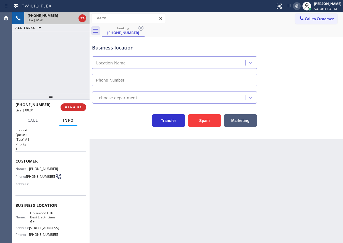
type input "[PHONE_NUMBER]"
click at [72, 107] on span "HANG UP" at bounding box center [73, 107] width 17 height 4
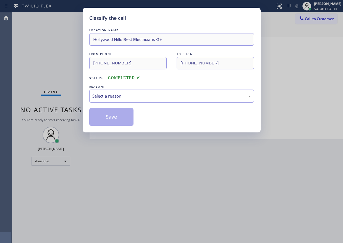
click at [120, 94] on div "Select a reason" at bounding box center [171, 96] width 158 height 6
click at [123, 113] on button "Save" at bounding box center [111, 117] width 44 height 18
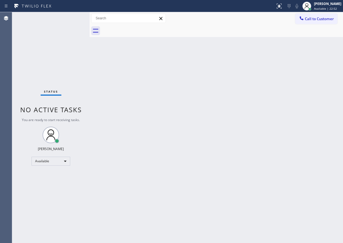
click at [305, 102] on div "Back to Dashboard Change Sender ID Customers Technicians Select a contact Outbo…" at bounding box center [215, 127] width 253 height 231
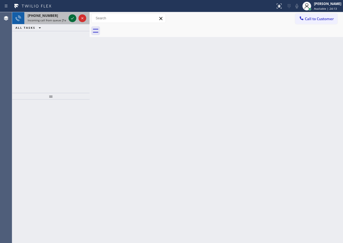
click at [70, 18] on icon at bounding box center [72, 18] width 7 height 7
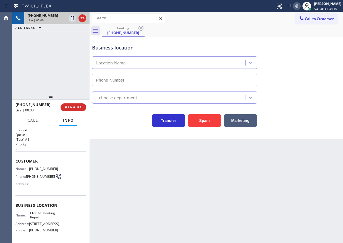
type input "[PHONE_NUMBER]"
click at [79, 110] on button "HANG UP" at bounding box center [73, 107] width 26 height 8
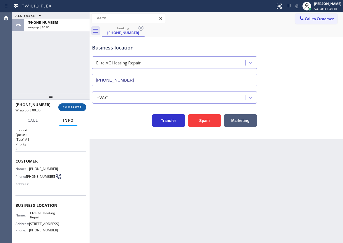
click at [79, 110] on button "COMPLETE" at bounding box center [72, 107] width 28 height 8
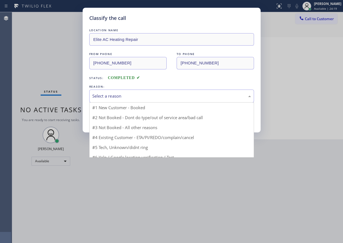
click at [138, 97] on div "Select a reason" at bounding box center [171, 96] width 158 height 6
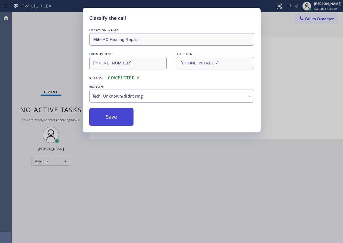
click at [113, 120] on button "Save" at bounding box center [111, 117] width 44 height 18
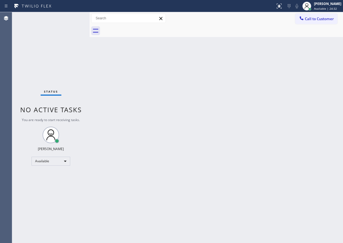
click at [284, 107] on div "Back to Dashboard Change Sender ID Customers Technicians Select a contact Outbo…" at bounding box center [215, 127] width 253 height 231
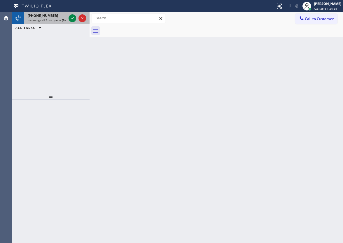
click at [47, 19] on span "Incoming call from queue [Test] All" at bounding box center [51, 20] width 46 height 4
click at [282, 92] on div "Back to Dashboard Change Sender ID Customers Technicians Select a contact Outbo…" at bounding box center [215, 127] width 253 height 231
click at [70, 20] on icon at bounding box center [72, 18] width 7 height 7
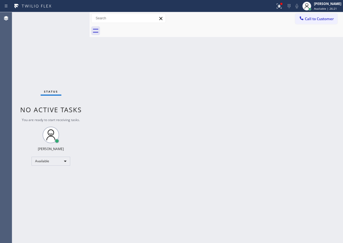
click at [287, 154] on div "Back to Dashboard Change Sender ID Customers Technicians Select a contact Outbo…" at bounding box center [215, 127] width 253 height 231
click at [166, 186] on div "Back to Dashboard Change Sender ID Customers Technicians Select a contact Outbo…" at bounding box center [215, 127] width 253 height 231
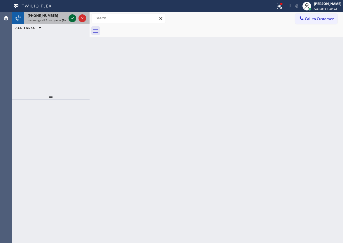
click at [72, 16] on icon at bounding box center [72, 18] width 7 height 7
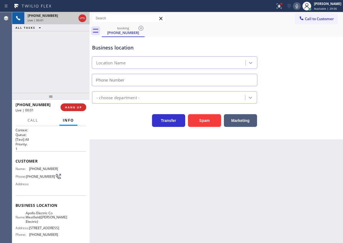
type input "[PHONE_NUMBER]"
click at [79, 107] on span "HANG UP" at bounding box center [73, 107] width 17 height 4
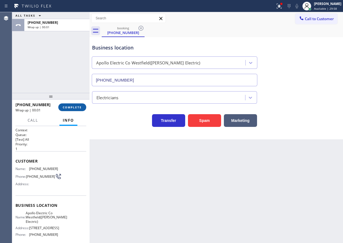
click at [80, 106] on span "COMPLETE" at bounding box center [72, 107] width 19 height 4
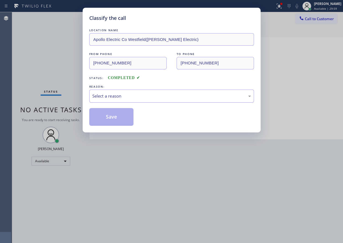
click at [131, 95] on div "Select a reason" at bounding box center [171, 96] width 158 height 6
click at [119, 116] on button "Save" at bounding box center [111, 117] width 44 height 18
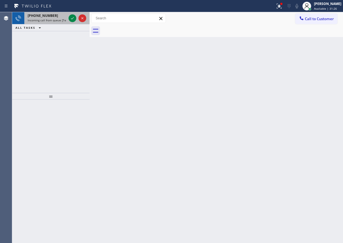
click at [55, 16] on div "[PHONE_NUMBER]" at bounding box center [47, 15] width 39 height 5
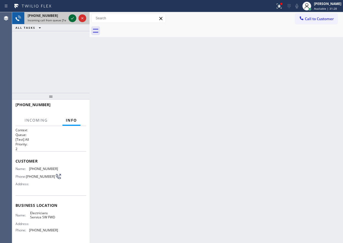
click at [71, 20] on icon at bounding box center [72, 18] width 7 height 7
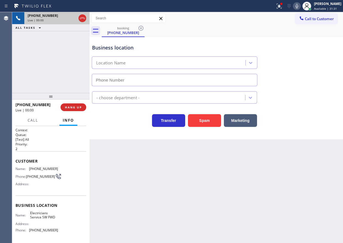
type input "[PHONE_NUMBER]"
click at [76, 103] on button "HANG UP" at bounding box center [73, 107] width 26 height 8
click at [76, 106] on span "HANG UP" at bounding box center [73, 107] width 17 height 4
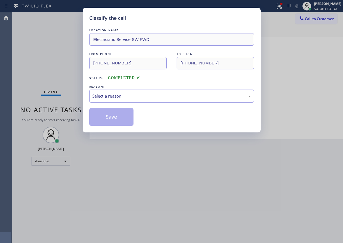
click at [125, 94] on div "Select a reason" at bounding box center [171, 96] width 158 height 6
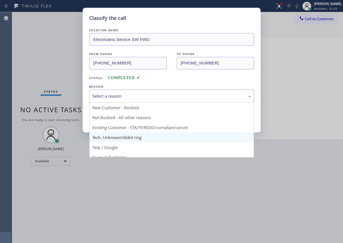
drag, startPoint x: 123, startPoint y: 138, endPoint x: 113, endPoint y: 119, distance: 21.3
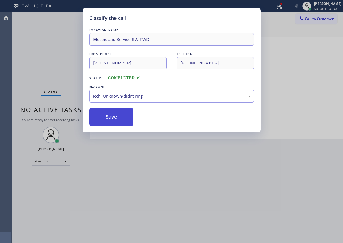
click at [112, 117] on button "Save" at bounding box center [111, 117] width 44 height 18
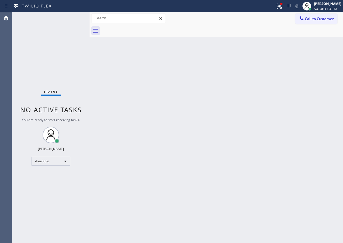
click at [296, 82] on div "Back to Dashboard Change Sender ID Customers Technicians Select a contact Outbo…" at bounding box center [215, 127] width 253 height 231
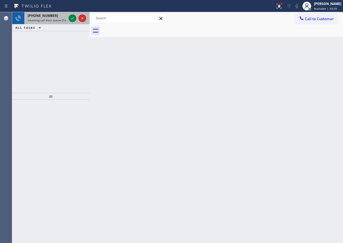
click at [62, 18] on span "Incoming call from queue [Test] All" at bounding box center [51, 20] width 46 height 4
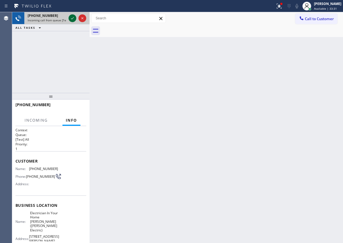
click at [73, 18] on icon at bounding box center [72, 18] width 3 height 2
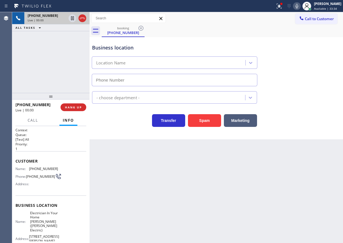
type input "[PHONE_NUMBER]"
click at [76, 109] on span "HANG UP" at bounding box center [73, 107] width 17 height 4
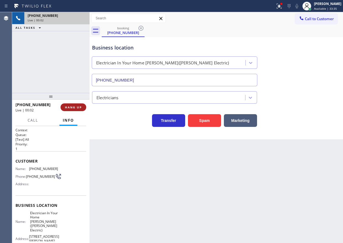
click at [76, 107] on span "HANG UP" at bounding box center [73, 107] width 17 height 4
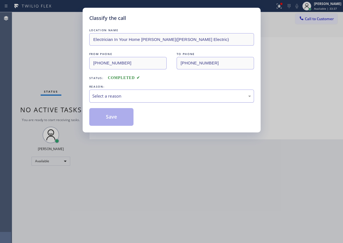
click at [127, 95] on div "Select a reason" at bounding box center [171, 96] width 158 height 6
click at [114, 117] on button "Save" at bounding box center [111, 117] width 44 height 18
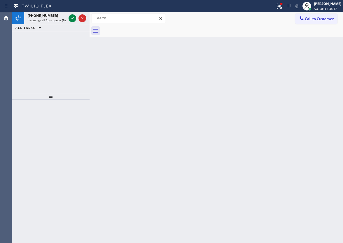
drag, startPoint x: 71, startPoint y: 18, endPoint x: 99, endPoint y: 20, distance: 27.6
click at [71, 18] on icon at bounding box center [72, 18] width 7 height 7
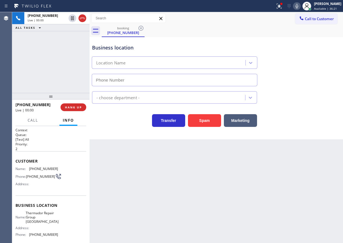
type input "[PHONE_NUMBER]"
click at [47, 218] on span "Thermador Repair Group [GEOGRAPHIC_DATA]" at bounding box center [42, 217] width 33 height 13
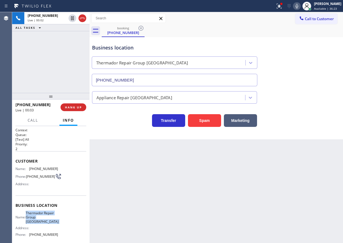
click at [47, 218] on span "Thermador Repair Group [GEOGRAPHIC_DATA]" at bounding box center [42, 217] width 33 height 13
click at [146, 84] on input "[PHONE_NUMBER]" at bounding box center [174, 80] width 165 height 12
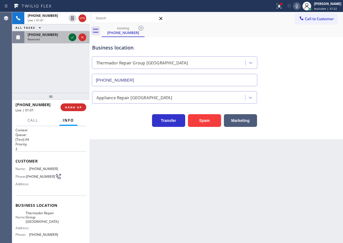
click at [72, 39] on icon at bounding box center [72, 37] width 7 height 7
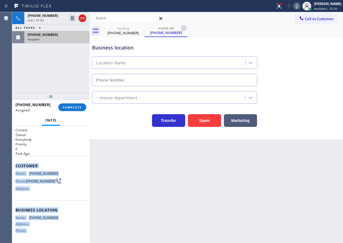
scroll to position [44, 0]
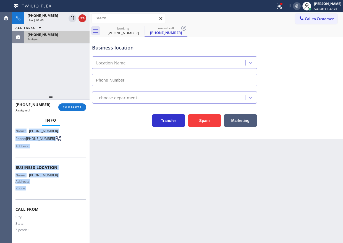
drag, startPoint x: 15, startPoint y: 164, endPoint x: 64, endPoint y: 194, distance: 57.4
click at [64, 194] on div "Context Queue: Everybody Priority: 0 Task Age: Customer Name: [PHONE_NUMBER] Ph…" at bounding box center [50, 184] width 77 height 117
click at [67, 105] on span "COMPLETE" at bounding box center [72, 107] width 19 height 4
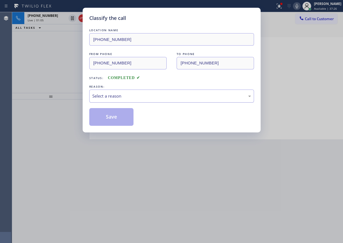
click at [134, 100] on div "Select a reason" at bounding box center [171, 95] width 165 height 13
click at [117, 119] on button "Save" at bounding box center [111, 117] width 44 height 18
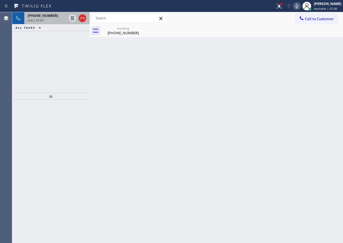
click at [29, 18] on span "Live | 01:07" at bounding box center [36, 20] width 16 height 4
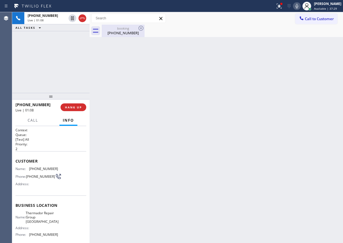
click at [113, 34] on div "[PHONE_NUMBER]" at bounding box center [123, 32] width 42 height 5
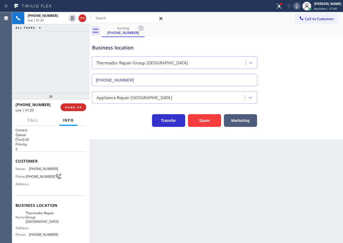
drag, startPoint x: 303, startPoint y: 176, endPoint x: 299, endPoint y: 149, distance: 27.6
click at [303, 176] on div "Back to Dashboard Change Sender ID Customers Technicians Select a contact Outbo…" at bounding box center [215, 127] width 253 height 231
click at [38, 168] on span "[PHONE_NUMBER]" at bounding box center [43, 168] width 29 height 4
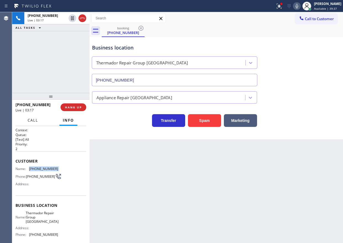
click at [30, 119] on span "Call" at bounding box center [33, 120] width 10 height 5
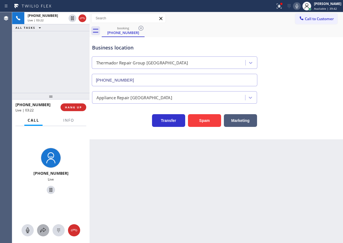
click at [39, 228] on div at bounding box center [43, 230] width 12 height 7
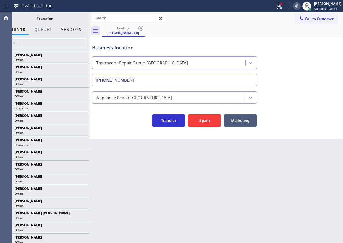
click at [64, 30] on button "Vendors" at bounding box center [71, 29] width 27 height 11
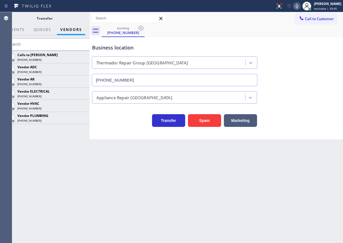
drag, startPoint x: 81, startPoint y: 80, endPoint x: 127, endPoint y: 55, distance: 51.9
click at [0, 0] on icon at bounding box center [0, 0] width 0 height 0
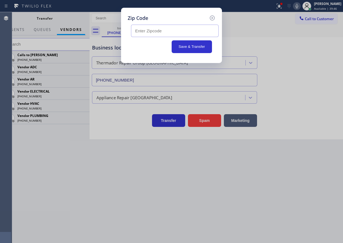
click at [170, 31] on input "text" at bounding box center [175, 31] width 88 height 12
paste input "19067"
type input "19067"
click at [193, 46] on button "Save & Transfer" at bounding box center [191, 46] width 41 height 13
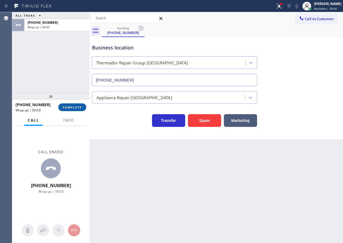
click at [75, 106] on span "COMPLETE" at bounding box center [72, 107] width 19 height 4
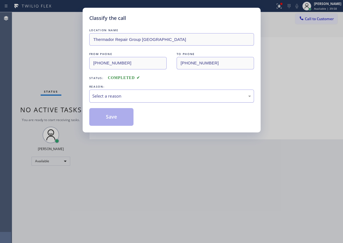
click at [177, 89] on div "Select a reason" at bounding box center [171, 95] width 165 height 13
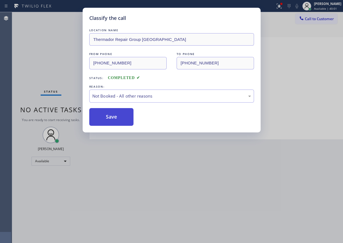
click at [110, 116] on button "Save" at bounding box center [111, 117] width 44 height 18
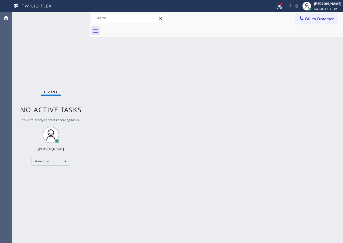
click at [181, 176] on div "Back to Dashboard Change Sender ID Customers Technicians Select a contact Outbo…" at bounding box center [215, 127] width 253 height 231
click at [261, 130] on div "Back to Dashboard Change Sender ID Customers Technicians Select a contact Outbo…" at bounding box center [215, 127] width 253 height 231
click at [300, 134] on div "Back to Dashboard Change Sender ID Customers Technicians Select a contact Outbo…" at bounding box center [215, 127] width 253 height 231
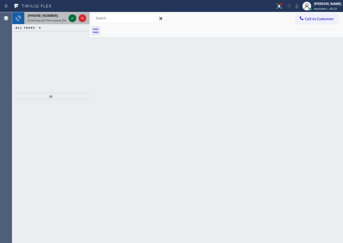
click at [70, 18] on icon at bounding box center [72, 18] width 7 height 7
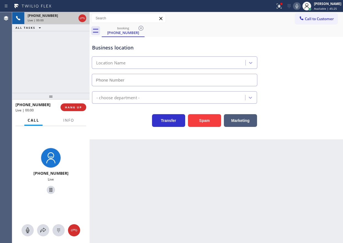
type input "[PHONE_NUMBER]"
click at [75, 106] on span "HANG UP" at bounding box center [73, 107] width 17 height 4
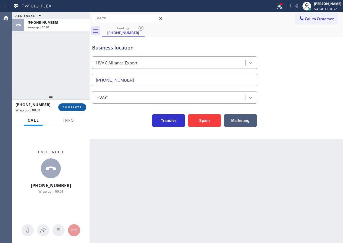
click at [75, 106] on span "COMPLETE" at bounding box center [72, 107] width 19 height 4
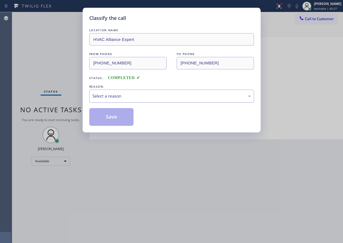
click at [152, 97] on div "Select a reason" at bounding box center [171, 96] width 158 height 6
click at [116, 114] on button "Save" at bounding box center [111, 117] width 44 height 18
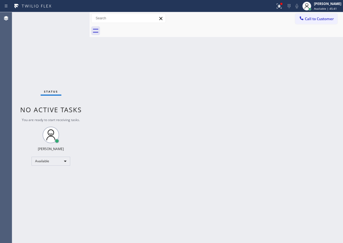
click at [309, 116] on div "Back to Dashboard Change Sender ID Customers Technicians Select a contact Outbo…" at bounding box center [215, 127] width 253 height 231
click at [327, 116] on div "Back to Dashboard Change Sender ID Customers Technicians Select a contact Outbo…" at bounding box center [215, 127] width 253 height 231
click at [282, 4] on div at bounding box center [281, 4] width 2 height 2
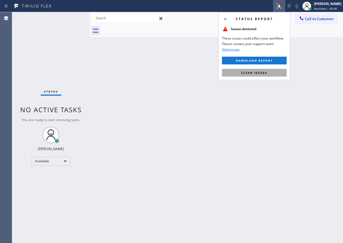
click at [279, 75] on button "Clear issues" at bounding box center [254, 73] width 65 height 8
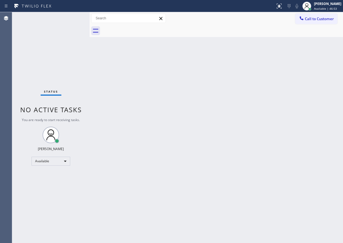
click at [300, 63] on div "Back to Dashboard Change Sender ID Customers Technicians Select a contact Outbo…" at bounding box center [215, 127] width 253 height 231
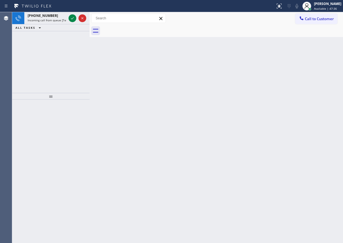
click at [325, 63] on div "Back to Dashboard Change Sender ID Customers Technicians Select a contact Outbo…" at bounding box center [215, 127] width 253 height 231
click at [73, 18] on icon at bounding box center [72, 18] width 7 height 7
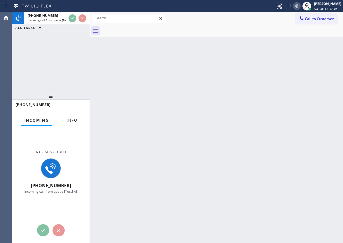
click at [74, 120] on span "Info" at bounding box center [72, 120] width 11 height 5
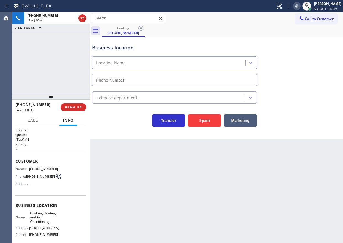
type input "[PHONE_NUMBER]"
click at [75, 108] on span "HANG UP" at bounding box center [73, 107] width 17 height 4
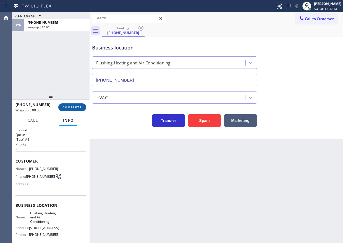
click at [75, 108] on span "COMPLETE" at bounding box center [72, 107] width 19 height 4
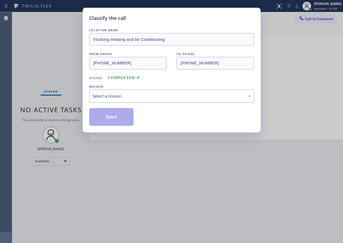
click at [100, 94] on div "Select a reason" at bounding box center [171, 96] width 158 height 6
click at [105, 112] on button "Save" at bounding box center [111, 117] width 44 height 18
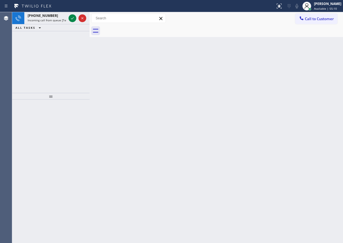
click at [27, 61] on div "[PHONE_NUMBER] Incoming call from queue [Test] All ALL TASKS ALL TASKS ACTIVE T…" at bounding box center [50, 52] width 77 height 81
click at [72, 17] on icon at bounding box center [72, 18] width 7 height 7
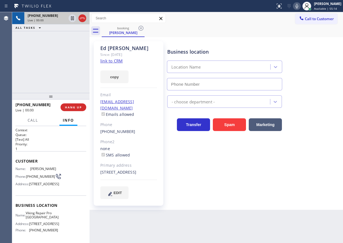
type input "[PHONE_NUMBER]"
click at [111, 61] on link "link to CRM" at bounding box center [111, 61] width 22 height 6
click at [46, 219] on span "Viking Repair Pro [GEOGRAPHIC_DATA]" at bounding box center [42, 215] width 33 height 9
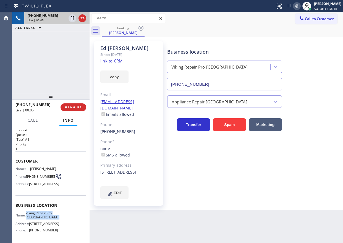
click at [46, 219] on span "Viking Repair Pro [GEOGRAPHIC_DATA]" at bounding box center [42, 215] width 33 height 9
click at [223, 87] on input "[PHONE_NUMBER]" at bounding box center [224, 84] width 115 height 12
click at [300, 5] on icon at bounding box center [296, 6] width 7 height 7
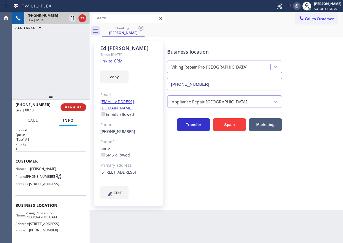
click at [300, 5] on icon at bounding box center [296, 6] width 7 height 7
click at [117, 49] on div "[PERSON_NAME]" at bounding box center [128, 48] width 57 height 6
click at [33, 176] on span "[PHONE_NUMBER]" at bounding box center [40, 176] width 29 height 4
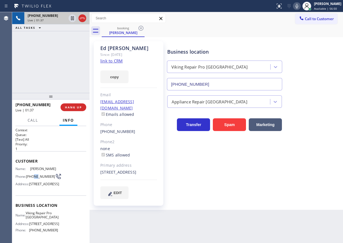
click at [33, 176] on span "[PHONE_NUMBER]" at bounding box center [40, 176] width 29 height 4
click at [120, 169] on div "[STREET_ADDRESS]" at bounding box center [128, 172] width 57 height 6
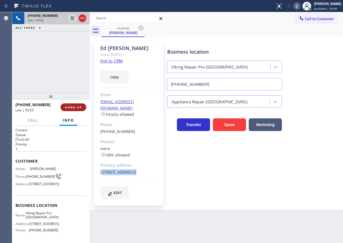
click at [78, 109] on button "HANG UP" at bounding box center [73, 107] width 26 height 8
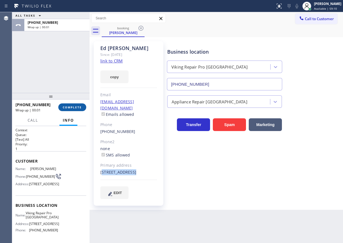
click at [78, 109] on span "COMPLETE" at bounding box center [72, 107] width 19 height 4
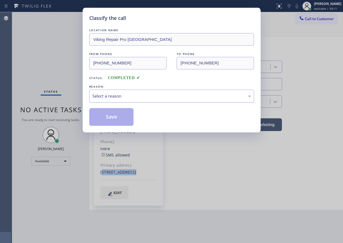
click at [130, 93] on div "Select a reason" at bounding box center [171, 96] width 158 height 6
click at [110, 111] on button "Save" at bounding box center [111, 117] width 44 height 18
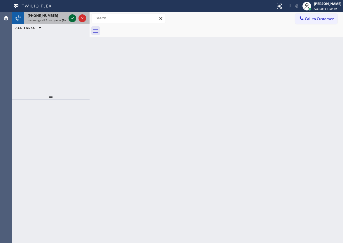
click at [71, 16] on icon at bounding box center [72, 18] width 7 height 7
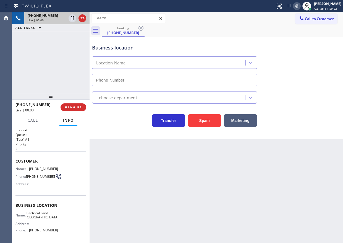
type input "[PHONE_NUMBER]"
click at [72, 104] on button "HANG UP" at bounding box center [73, 107] width 26 height 8
click at [72, 105] on span "HANG UP" at bounding box center [73, 107] width 17 height 4
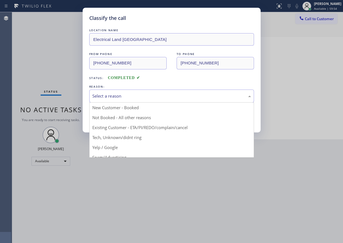
click at [115, 96] on div "Select a reason" at bounding box center [171, 96] width 158 height 6
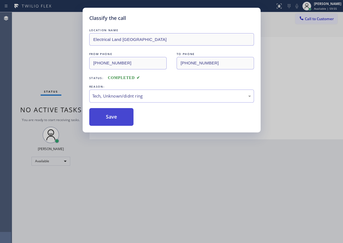
click at [113, 121] on button "Save" at bounding box center [111, 117] width 44 height 18
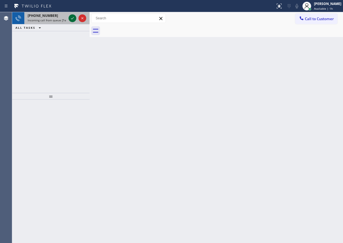
click at [71, 17] on icon at bounding box center [72, 18] width 7 height 7
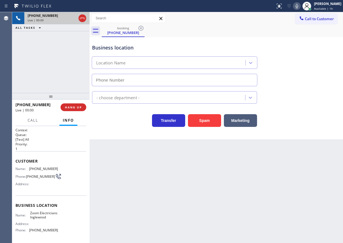
type input "[PHONE_NUMBER]"
click at [72, 105] on span "HANG UP" at bounding box center [73, 107] width 17 height 4
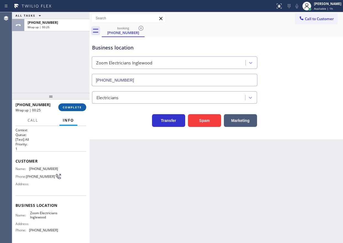
click at [72, 110] on button "COMPLETE" at bounding box center [72, 107] width 28 height 8
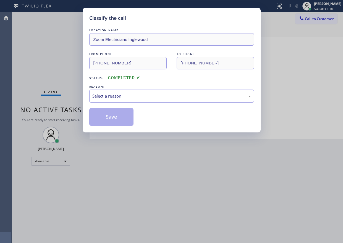
click at [126, 98] on div "Select a reason" at bounding box center [171, 96] width 158 height 6
click at [110, 120] on button "Save" at bounding box center [111, 117] width 44 height 18
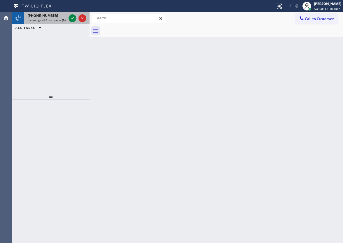
click at [34, 17] on span "[PHONE_NUMBER]" at bounding box center [43, 15] width 30 height 5
click at [72, 18] on icon at bounding box center [72, 18] width 7 height 7
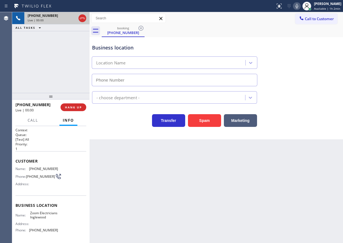
type input "[PHONE_NUMBER]"
click at [73, 107] on span "HANG UP" at bounding box center [73, 107] width 17 height 4
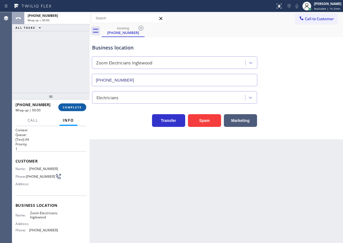
click at [73, 107] on span "COMPLETE" at bounding box center [72, 107] width 19 height 4
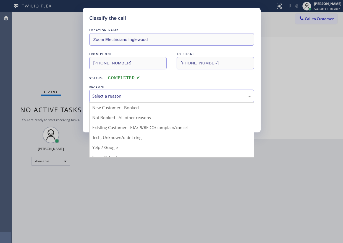
click at [136, 99] on div "Select a reason" at bounding box center [171, 95] width 165 height 13
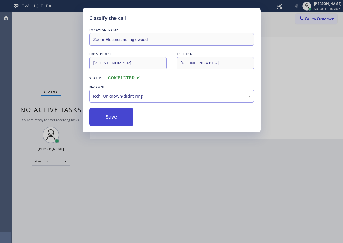
click at [115, 114] on button "Save" at bounding box center [111, 117] width 44 height 18
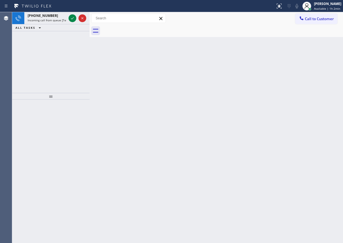
drag, startPoint x: 71, startPoint y: 16, endPoint x: 131, endPoint y: 22, distance: 60.5
click at [71, 16] on icon at bounding box center [72, 18] width 7 height 7
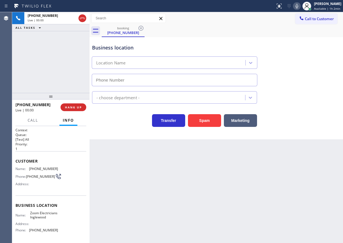
type input "[PHONE_NUMBER]"
click at [40, 217] on span "Zoom Electricians Inglewood" at bounding box center [44, 215] width 28 height 9
click at [137, 75] on input "[PHONE_NUMBER]" at bounding box center [174, 80] width 165 height 12
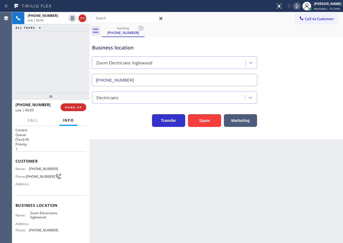
click at [137, 75] on input "[PHONE_NUMBER]" at bounding box center [174, 80] width 165 height 12
click at [141, 192] on div "Back to Dashboard Change Sender ID Customers Technicians Select a contact Outbo…" at bounding box center [215, 127] width 253 height 231
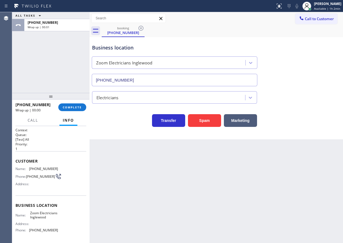
click at [75, 102] on div "[PHONE_NUMBER] Wrap up | 00:00 COMPLETE" at bounding box center [50, 107] width 71 height 14
click at [72, 105] on button "COMPLETE" at bounding box center [72, 107] width 28 height 8
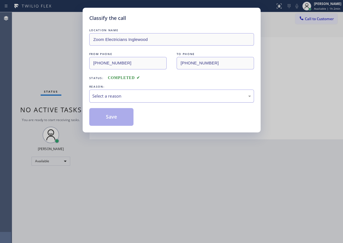
click at [126, 93] on div "Select a reason" at bounding box center [171, 96] width 158 height 6
click at [123, 120] on button "Save" at bounding box center [111, 117] width 44 height 18
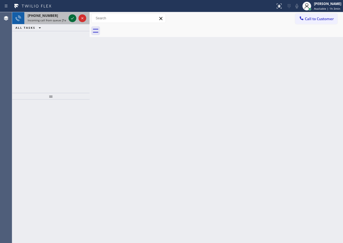
click at [71, 17] on icon at bounding box center [72, 18] width 7 height 7
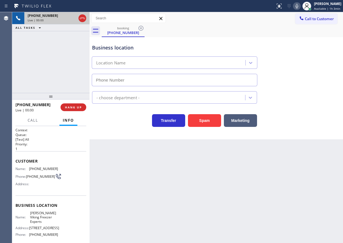
type input "[PHONE_NUMBER]"
click at [42, 217] on span "[PERSON_NAME] Viking Freezer Experts" at bounding box center [44, 217] width 28 height 13
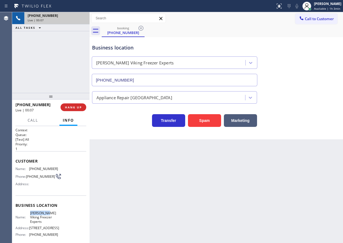
click at [42, 217] on span "[PERSON_NAME] Viking Freezer Experts" at bounding box center [44, 217] width 28 height 13
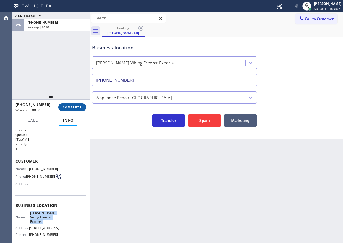
click at [71, 111] on button "COMPLETE" at bounding box center [72, 107] width 28 height 8
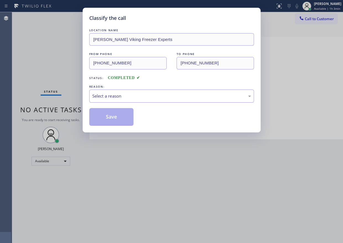
drag, startPoint x: 123, startPoint y: 95, endPoint x: 121, endPoint y: 99, distance: 4.6
click at [123, 97] on div "Select a reason" at bounding box center [171, 96] width 158 height 6
click at [105, 115] on button "Save" at bounding box center [111, 117] width 44 height 18
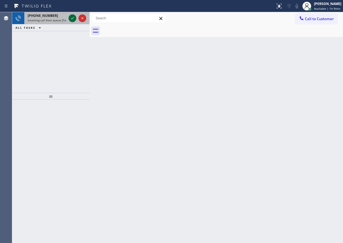
click at [70, 17] on icon at bounding box center [72, 18] width 7 height 7
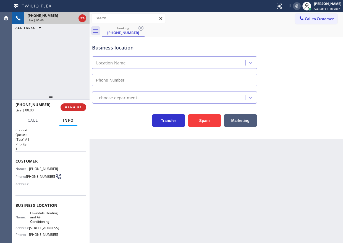
type input "[PHONE_NUMBER]"
click at [198, 122] on button "Spam" at bounding box center [204, 120] width 33 height 13
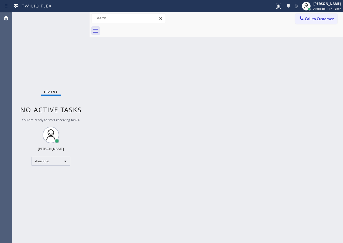
click at [184, 182] on div "Back to Dashboard Change Sender ID Customers Technicians Select a contact Outbo…" at bounding box center [215, 127] width 253 height 231
click at [321, 184] on div "Back to Dashboard Change Sender ID Customers Technicians Select a contact Outbo…" at bounding box center [215, 127] width 253 height 231
click at [307, 66] on div "Back to Dashboard Change Sender ID Customers Technicians Select a contact Outbo…" at bounding box center [215, 127] width 253 height 231
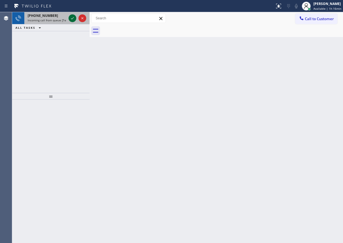
click at [70, 19] on icon at bounding box center [72, 18] width 7 height 7
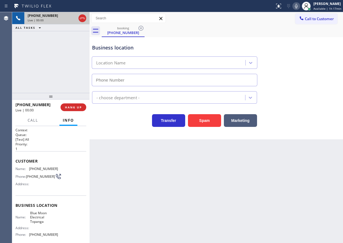
type input "[PHONE_NUMBER]"
click at [79, 107] on span "HANG UP" at bounding box center [73, 107] width 17 height 4
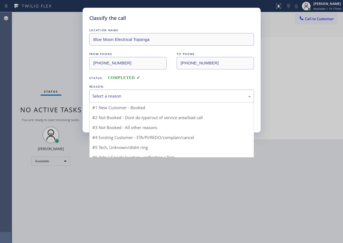
click at [143, 96] on div "Select a reason" at bounding box center [171, 96] width 158 height 6
drag, startPoint x: 135, startPoint y: 136, endPoint x: 122, endPoint y: 120, distance: 20.3
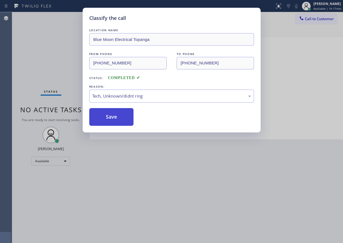
click at [120, 118] on button "Save" at bounding box center [111, 117] width 44 height 18
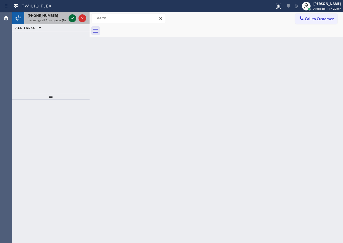
click at [71, 20] on icon at bounding box center [72, 18] width 7 height 7
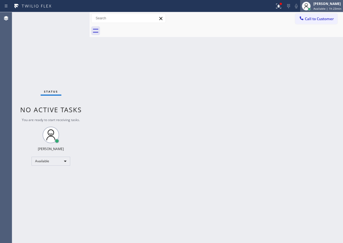
click at [323, 7] on span "Available | 1h 23min" at bounding box center [327, 9] width 28 height 4
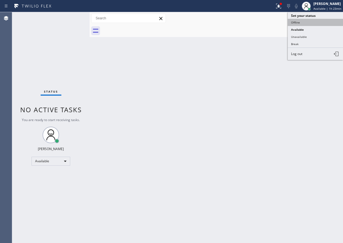
click at [313, 22] on button "Offline" at bounding box center [314, 22] width 55 height 7
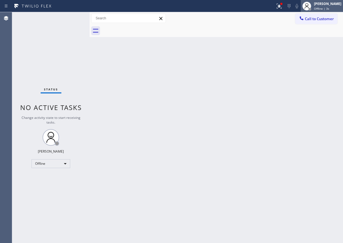
click at [327, 6] on div "[PERSON_NAME]" at bounding box center [327, 3] width 27 height 5
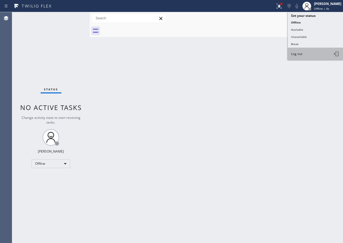
click at [303, 54] on button "Log out" at bounding box center [314, 54] width 55 height 12
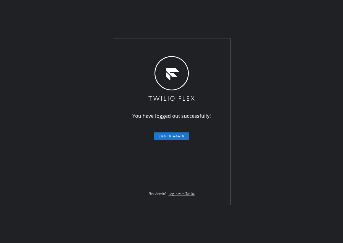
click at [281, 163] on div "You have logged out successfully! Log in again Flex Admin? Log in with Twilio." at bounding box center [171, 121] width 343 height 243
click at [54, 156] on div "You have logged out successfully! Log in again Flex Admin? Log in with Twilio." at bounding box center [171, 121] width 343 height 243
click at [253, 149] on div "You have logged out successfully! Log in again Flex Admin? Log in with Twilio." at bounding box center [171, 121] width 343 height 243
click at [263, 212] on div "You have logged out successfully! Log in again Flex Admin? Log in with Twilio." at bounding box center [171, 121] width 343 height 243
click at [287, 38] on div "You have logged out successfully! Log in again Flex Admin? Log in with Twilio." at bounding box center [171, 121] width 343 height 243
